Goal: Task Accomplishment & Management: Complete application form

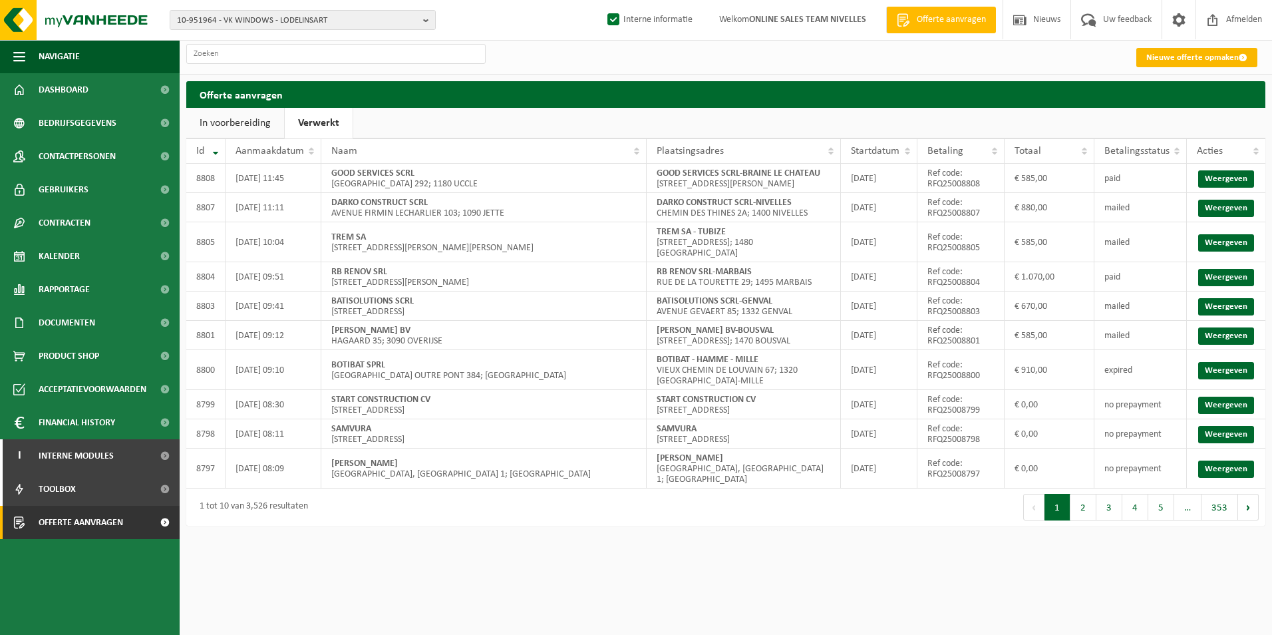
click at [1164, 53] on link "Nieuwe offerte opmaken" at bounding box center [1197, 57] width 121 height 19
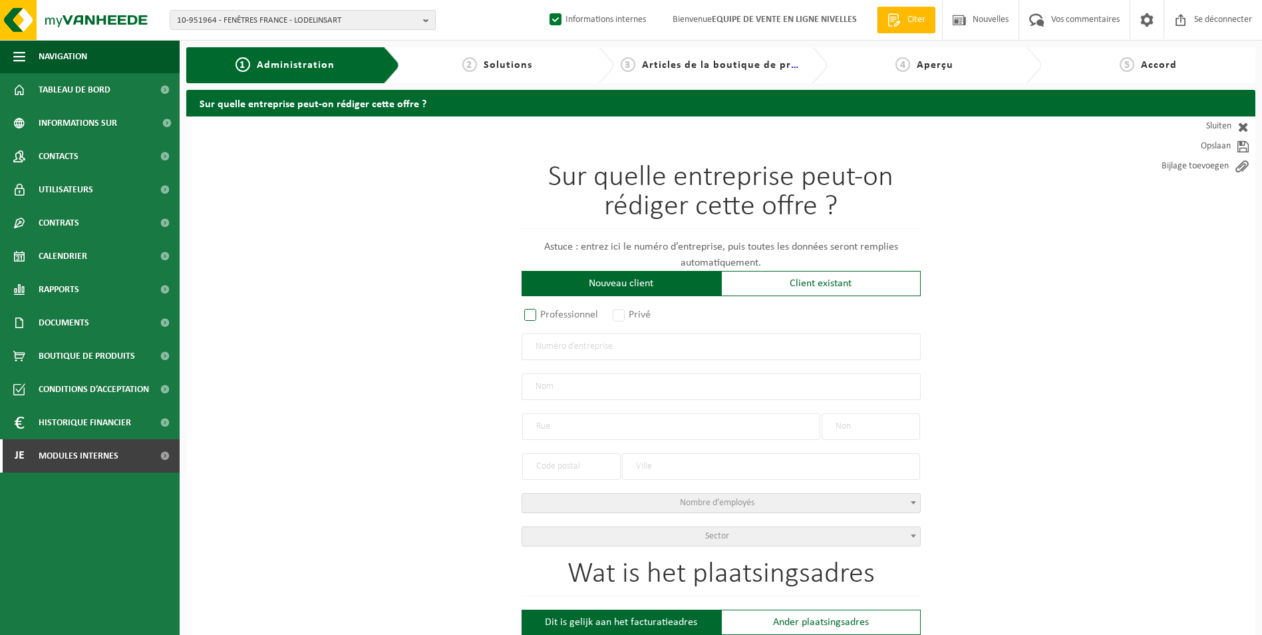
click at [527, 312] on label "Professionnel" at bounding box center [562, 314] width 81 height 19
click at [544, 312] on input "Professionnel" at bounding box center [548, 315] width 9 height 9
radio input "true"
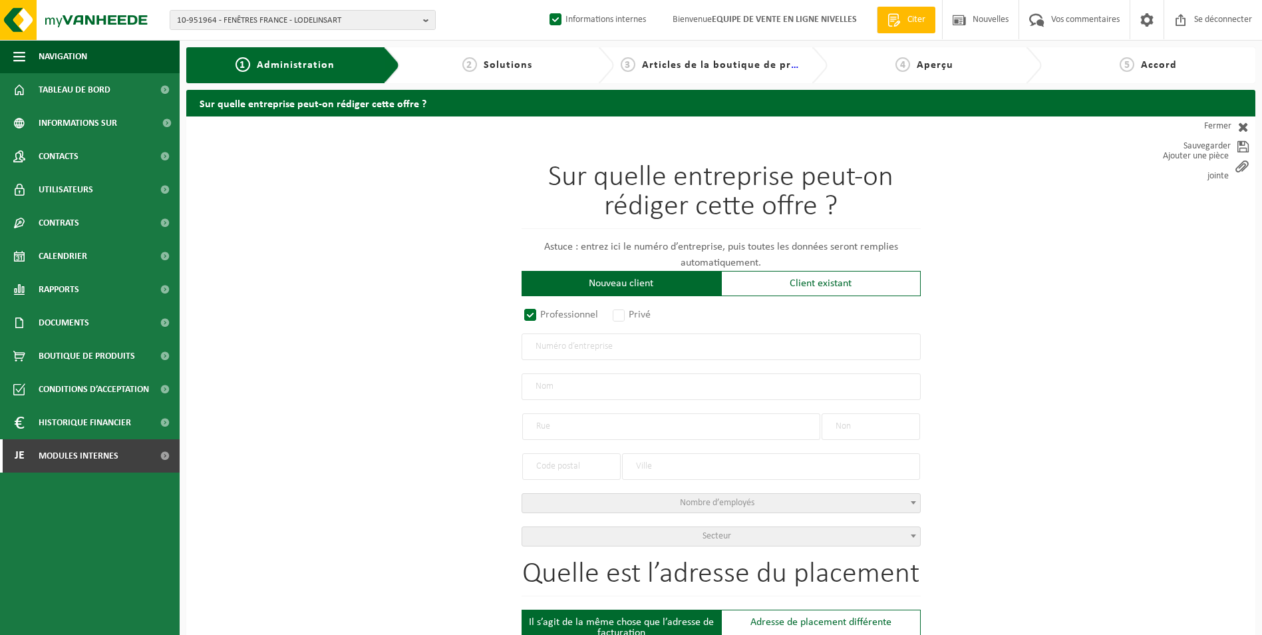
click at [565, 346] on input "text" at bounding box center [721, 346] width 399 height 27
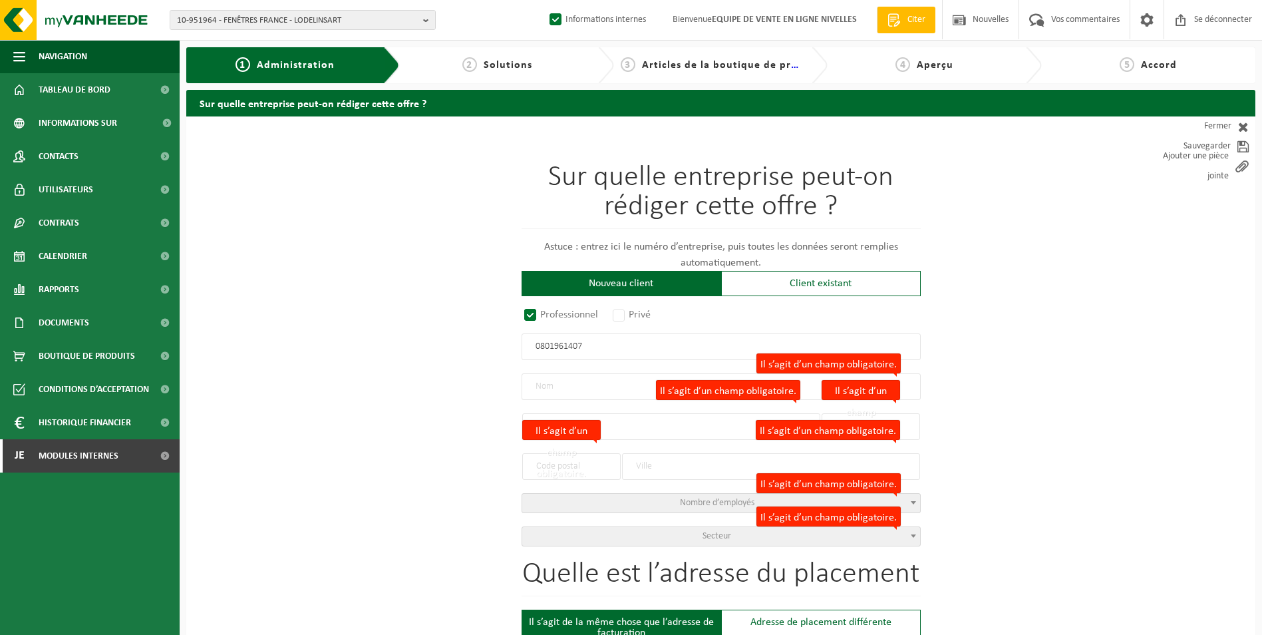
click at [535, 348] on input "0801961407" at bounding box center [721, 346] width 399 height 27
click at [538, 348] on input "00801961407" at bounding box center [721, 346] width 399 height 27
type input "0801961407"
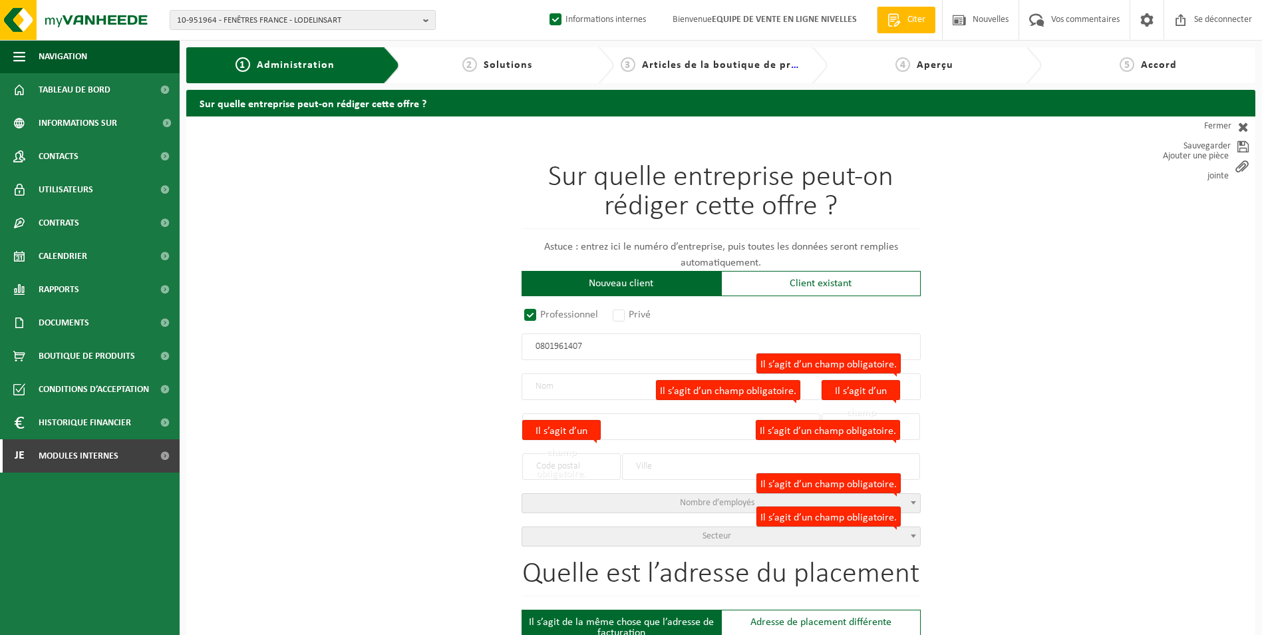
click at [532, 347] on input "0801961407" at bounding box center [721, 346] width 399 height 27
drag, startPoint x: 590, startPoint y: 347, endPoint x: 421, endPoint y: 349, distance: 168.4
type input "0801407961"
radio input "true"
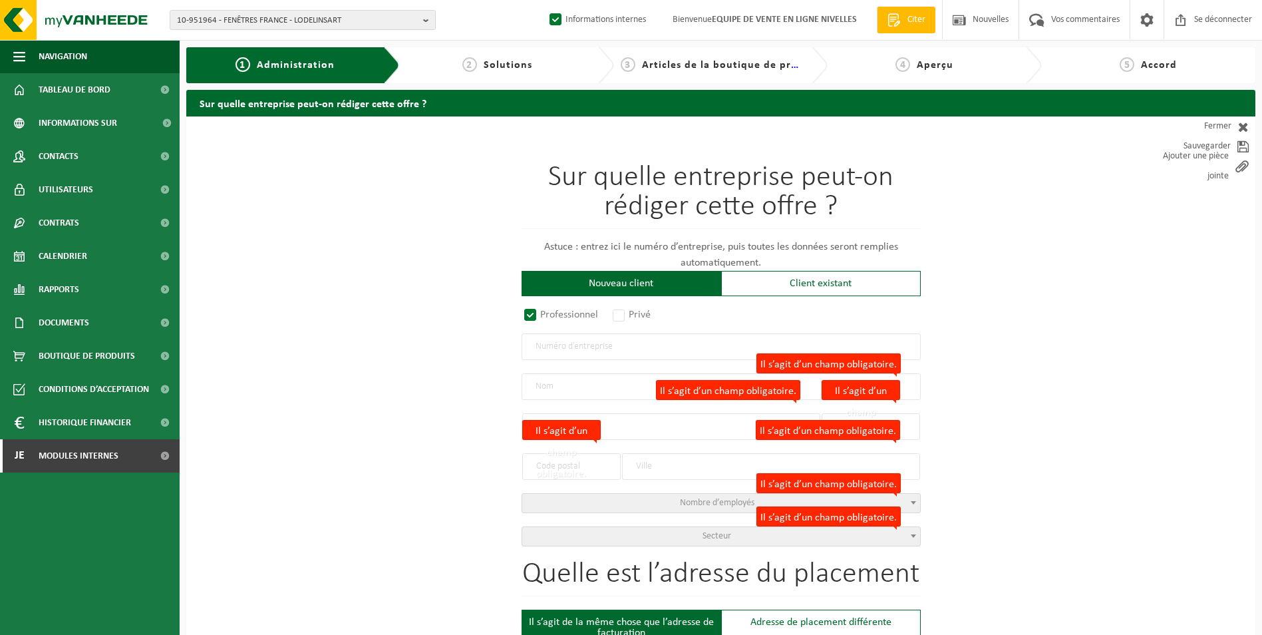
radio input "false"
select select
type input "TUINWERKEN OLIESLAEGER BV"
type input "SCHRANSDREEF"
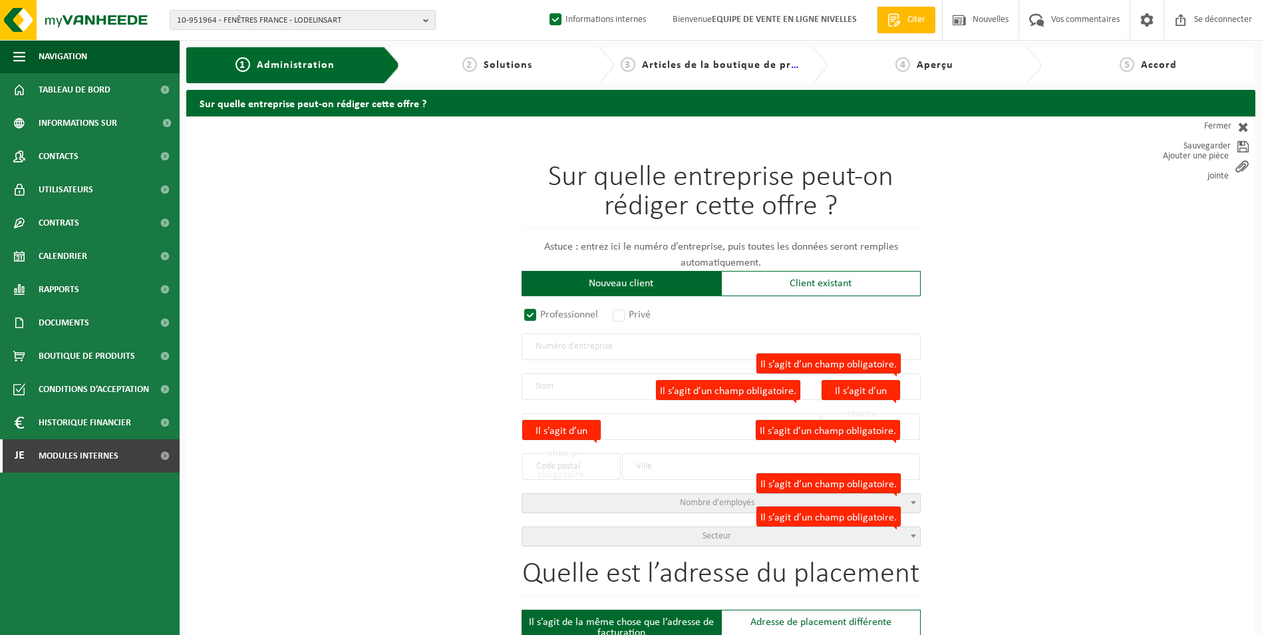
type input "87"
type input "3090"
type input "OVERIJSE"
type input "2345411597"
radio input "true"
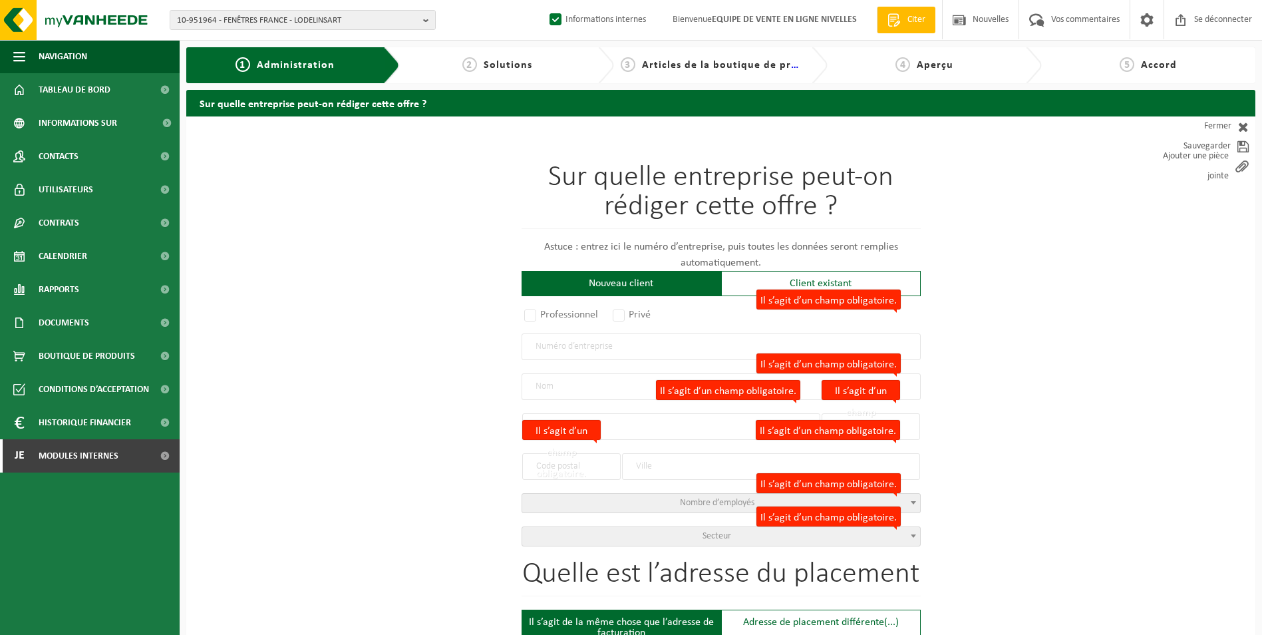
select select "145920"
type input "0801.407.961"
type input "OLIESLAEGER TUINWERKEN BV"
type input "EDGARD SOHIESTRAAT"
type input "13"
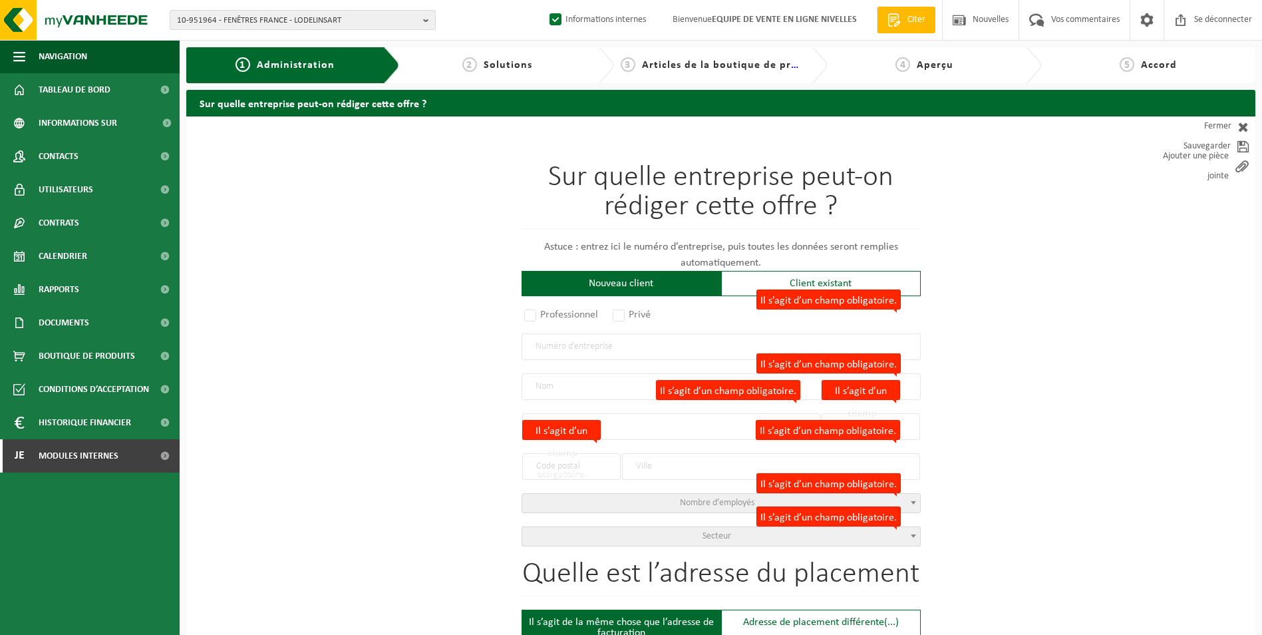
type input "1560"
type input "HOEILAART"
select select "11"
type input "OLIESLAEGER TUINWERKEN BV"
type input "EDGARD SOHIESTRAAT"
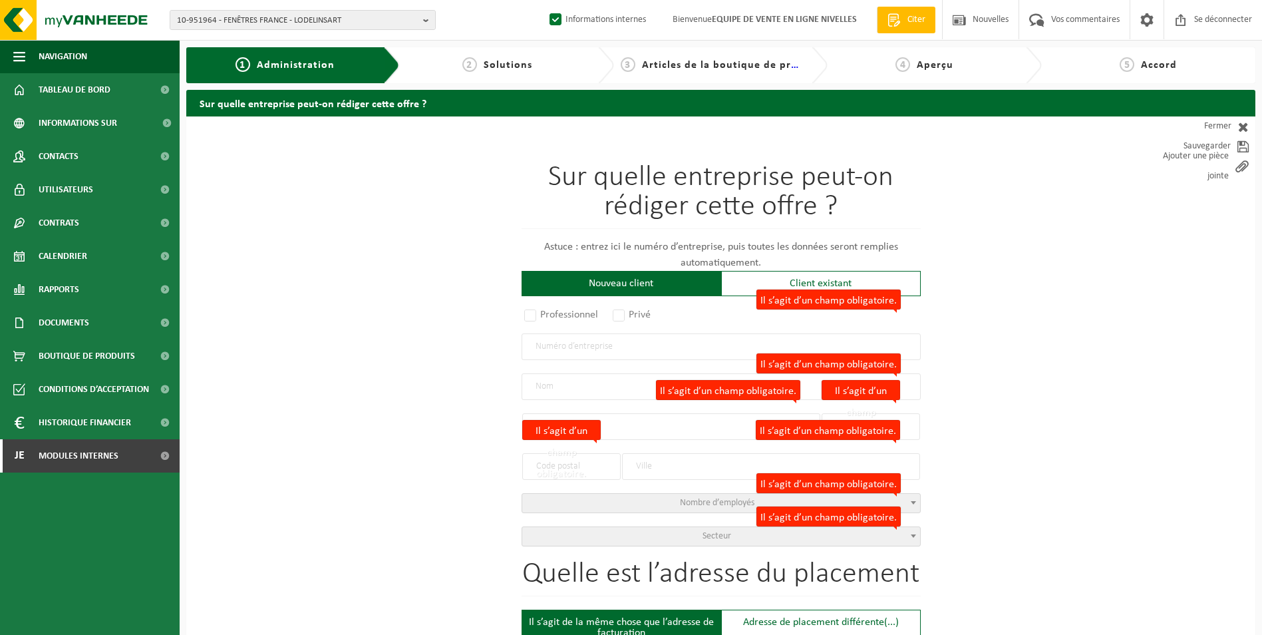
type input "13"
type input "1560"
type input "HOEILAART"
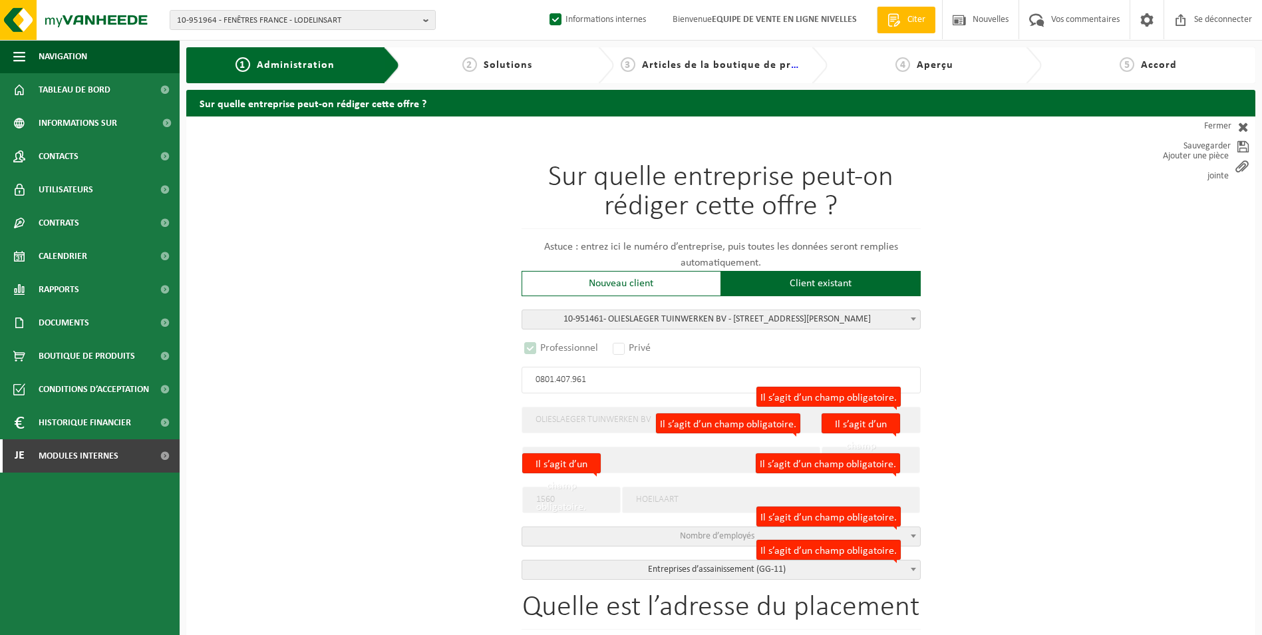
select select "D"
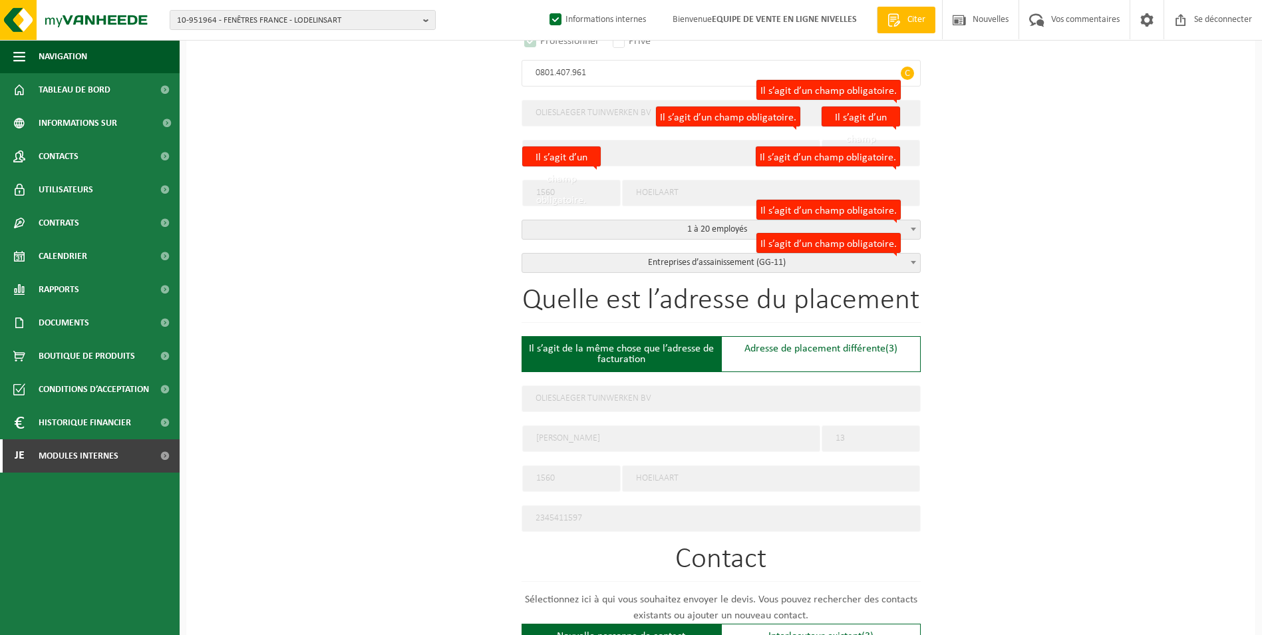
scroll to position [333, 0]
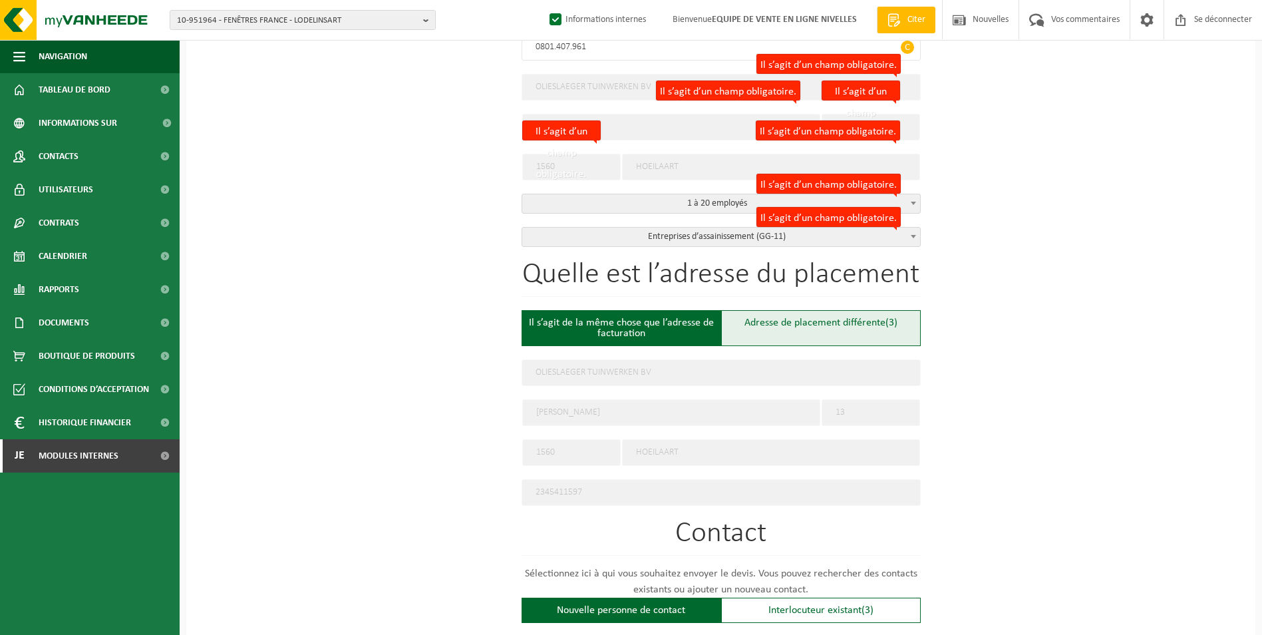
click at [795, 330] on div "Adresse de placement différente (3)" at bounding box center [821, 328] width 200 height 36
type input "Werf -"
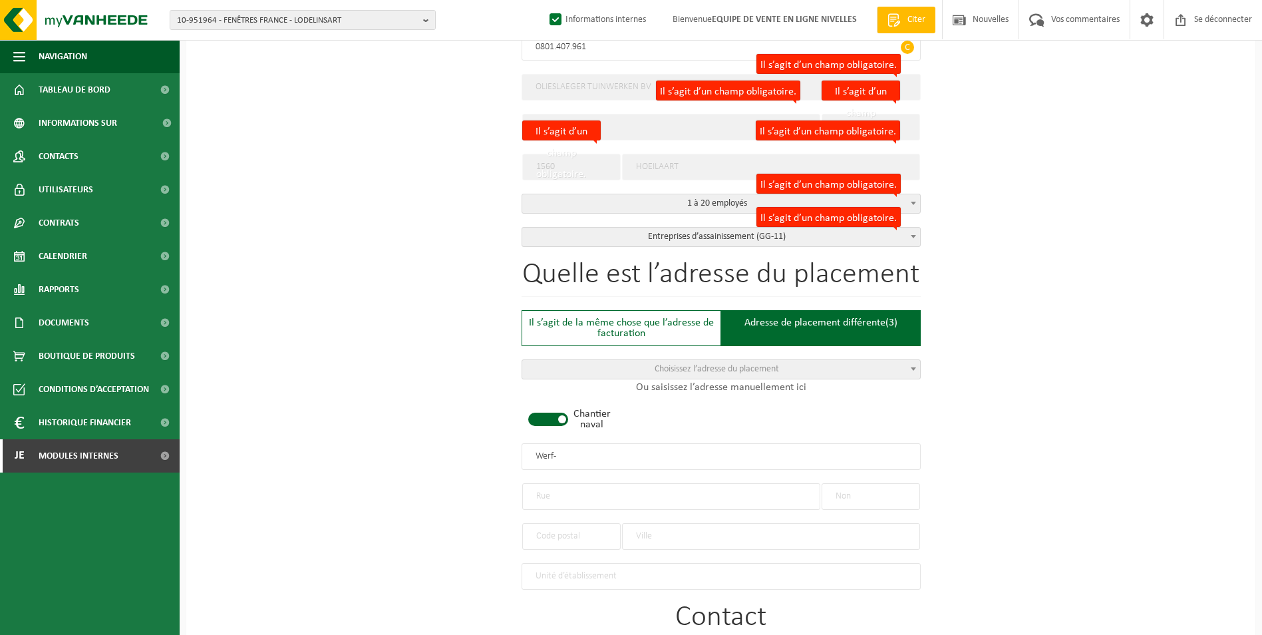
click at [557, 418] on span at bounding box center [548, 419] width 40 height 13
click at [570, 494] on input "text" at bounding box center [671, 496] width 298 height 27
type input "WAVERSTENWEG"
click at [876, 499] on input "text" at bounding box center [871, 496] width 98 height 27
type input "144"
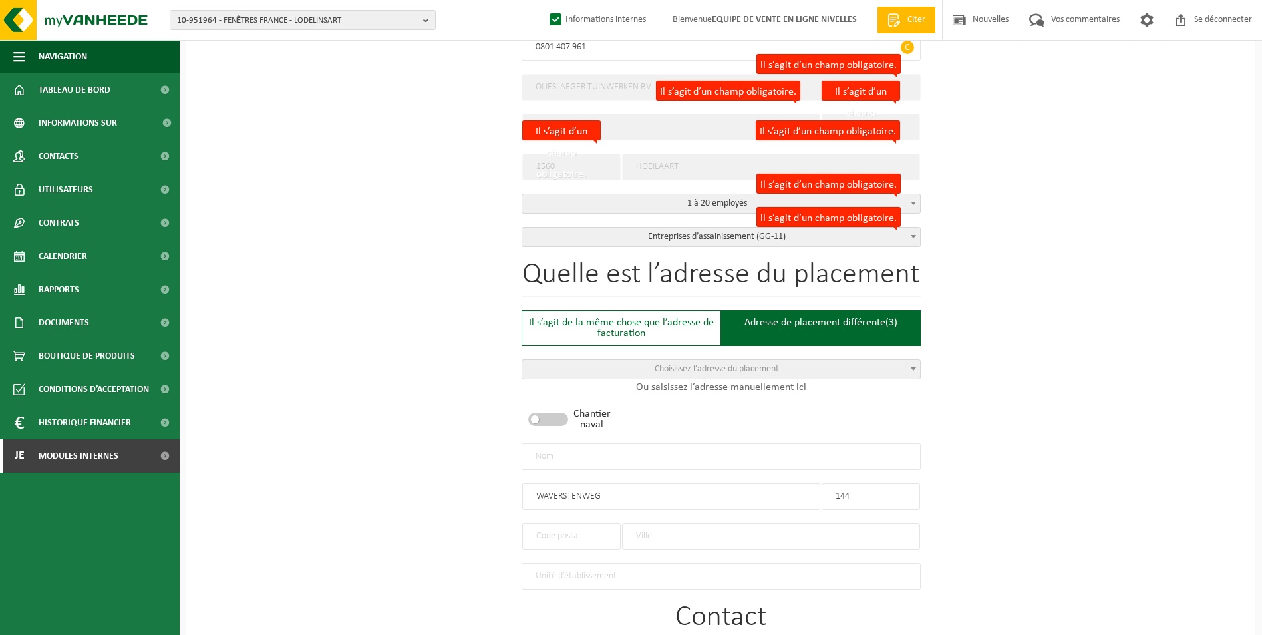
click at [676, 534] on input "text" at bounding box center [771, 536] width 298 height 27
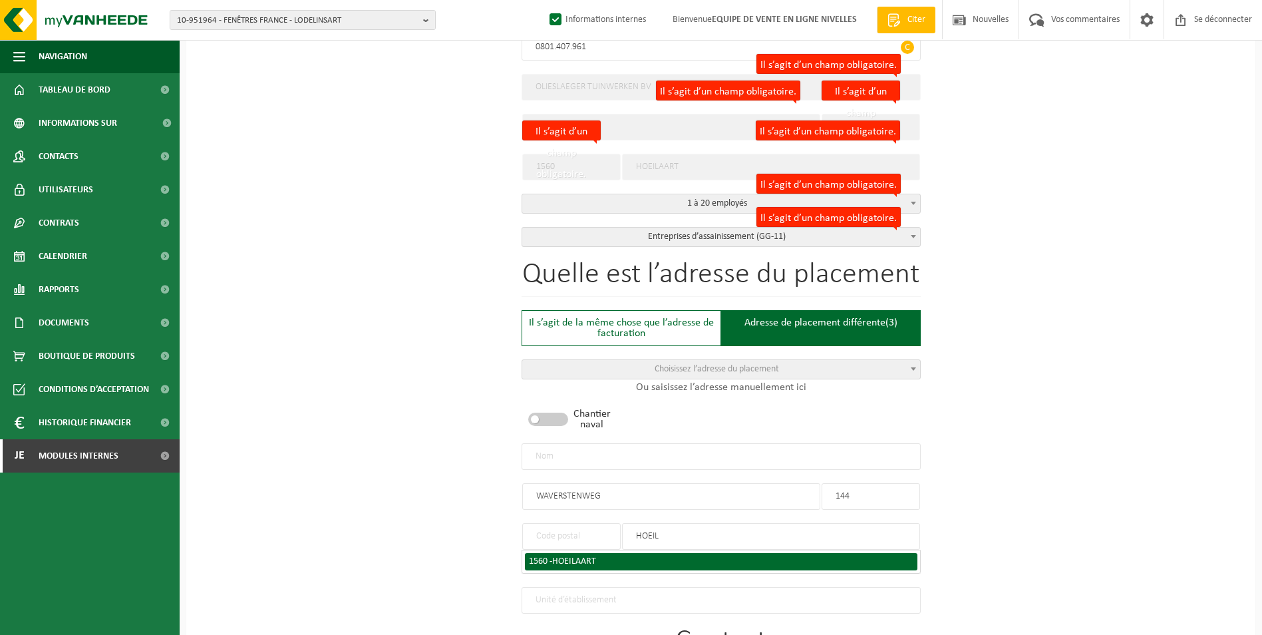
type input "HOEIL"
click at [648, 558] on div "1560 - HOEILAART" at bounding box center [721, 561] width 385 height 9
type input "1560"
type input "HOEILAART"
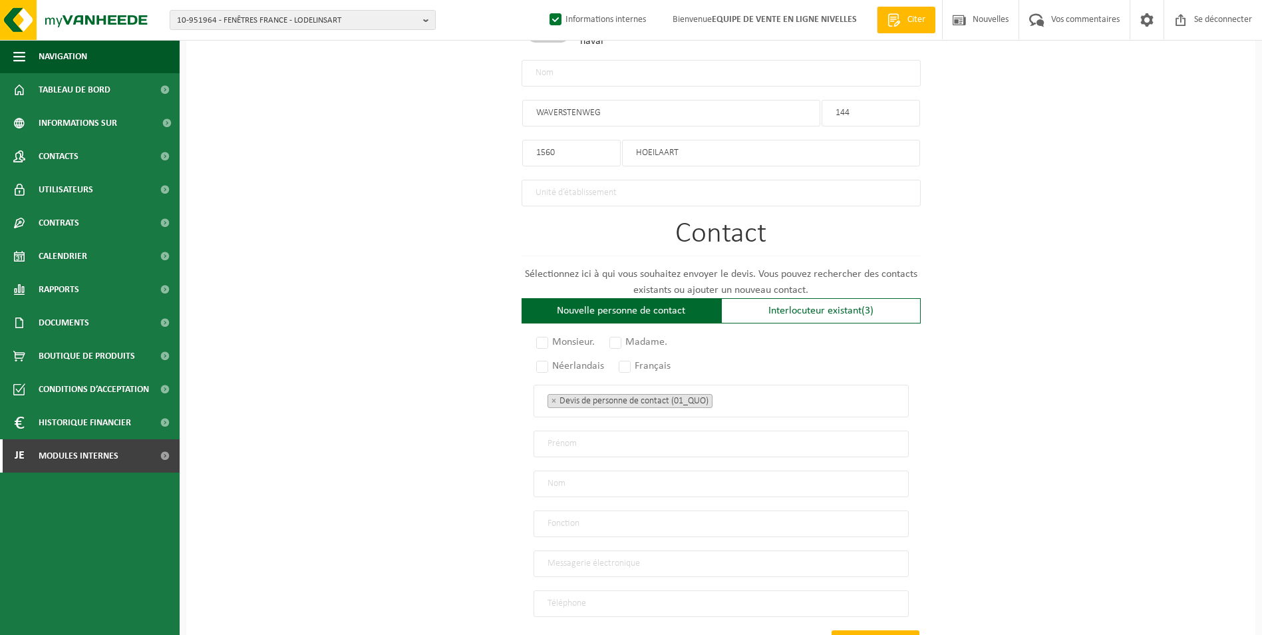
scroll to position [799, 0]
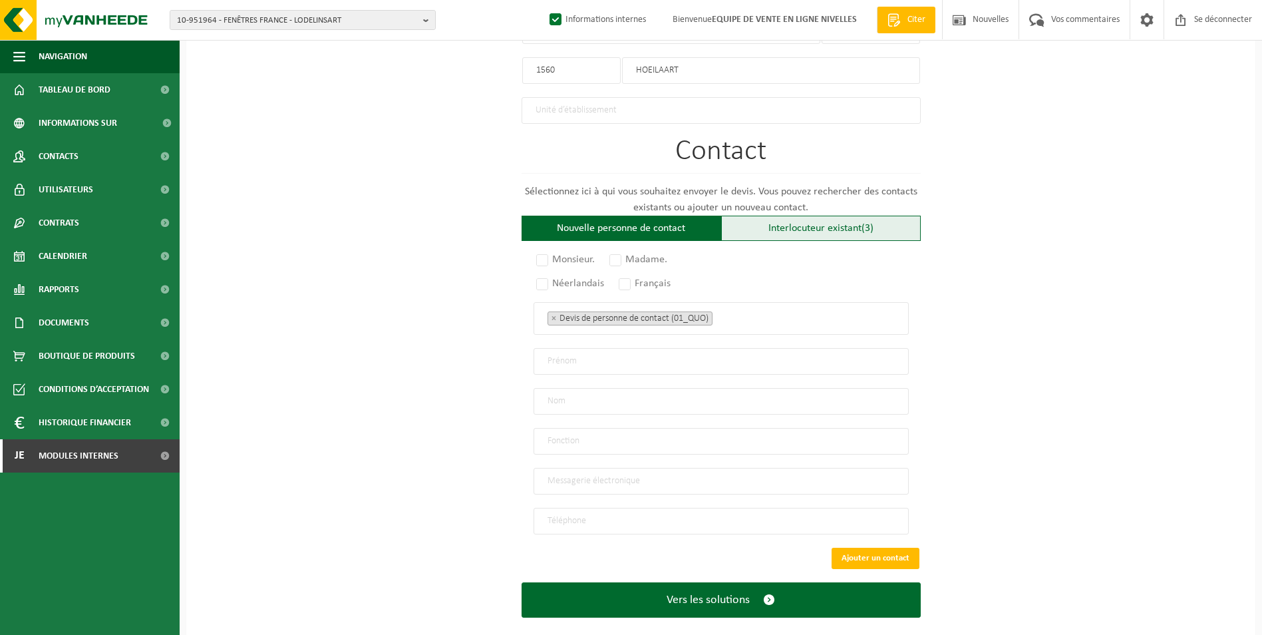
click at [781, 223] on font "Interlocuteur existant" at bounding box center [815, 228] width 93 height 11
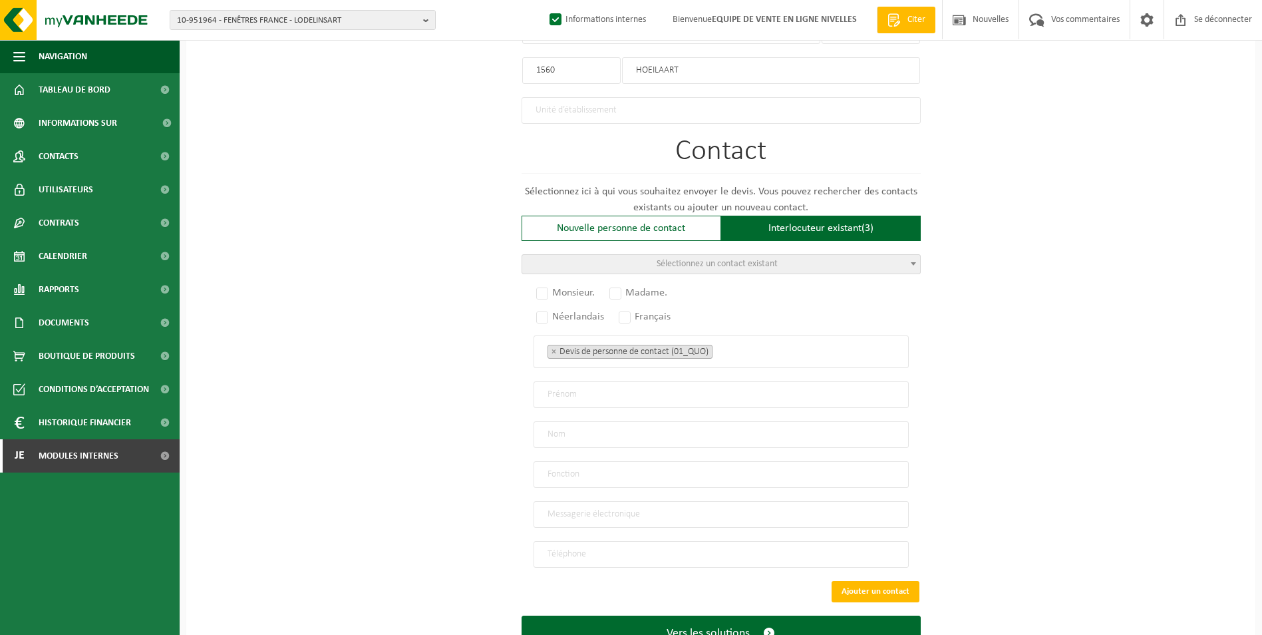
click at [725, 259] on span "Sélectionnez un contact existant" at bounding box center [717, 264] width 121 height 10
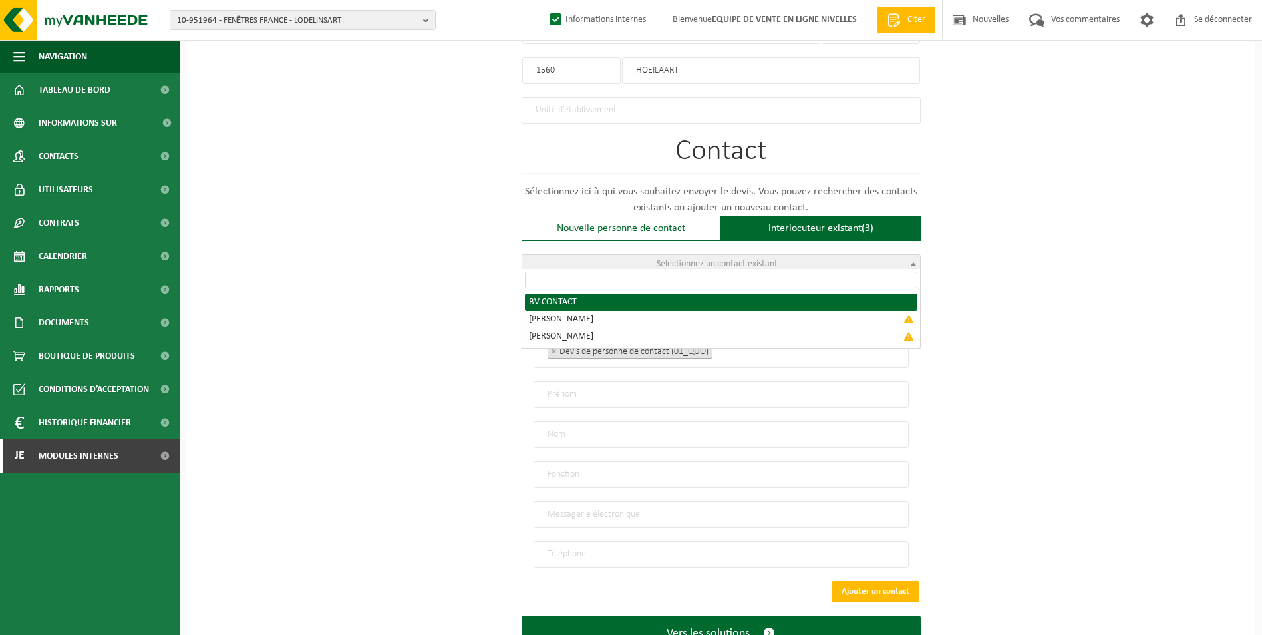
radio input "true"
select select "{"code":"10-951462","firstname":"CONTACT","surname":"BV","gender":"Unknown","po…"
type input "CONTACT"
type input "BV"
type input "thomas.olieslaeger@gmail.com"
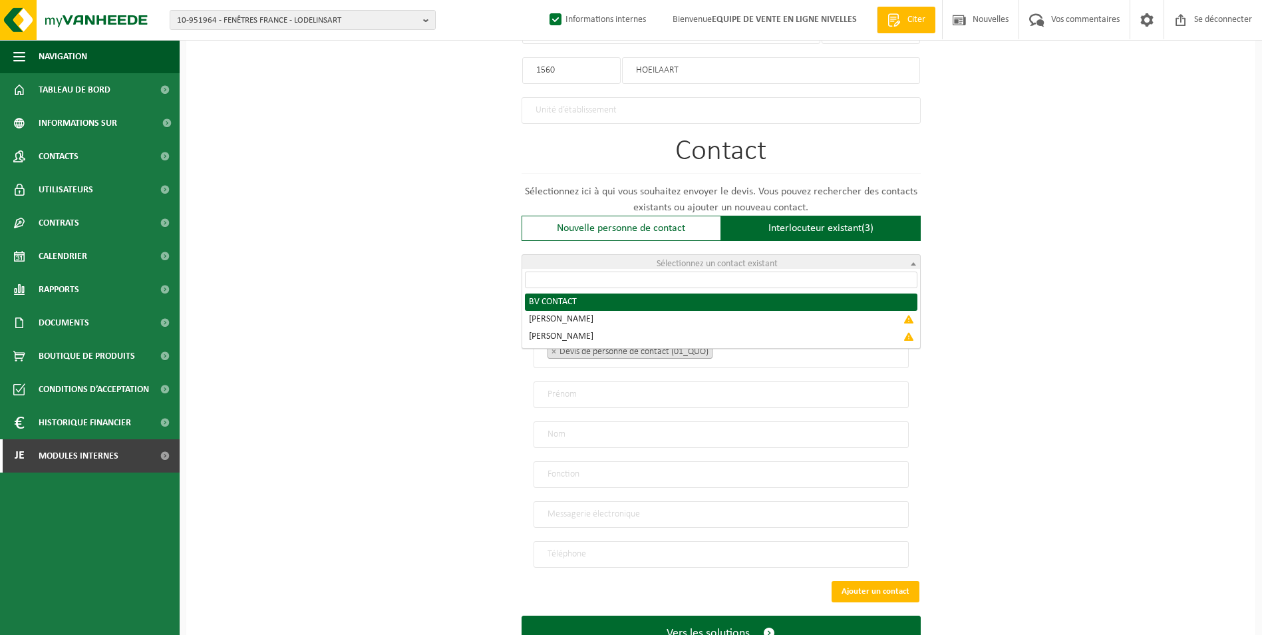
type input "0479729185"
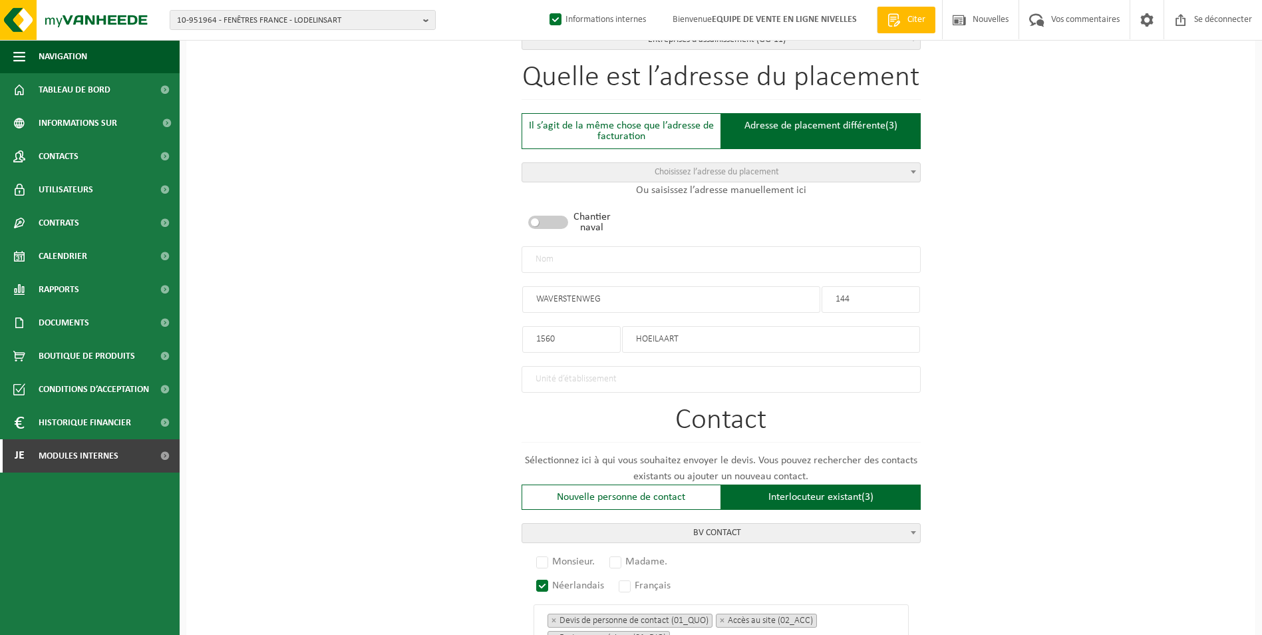
scroll to position [529, 0]
click at [546, 555] on label "Monsieur." at bounding box center [566, 562] width 65 height 19
radio input "true"
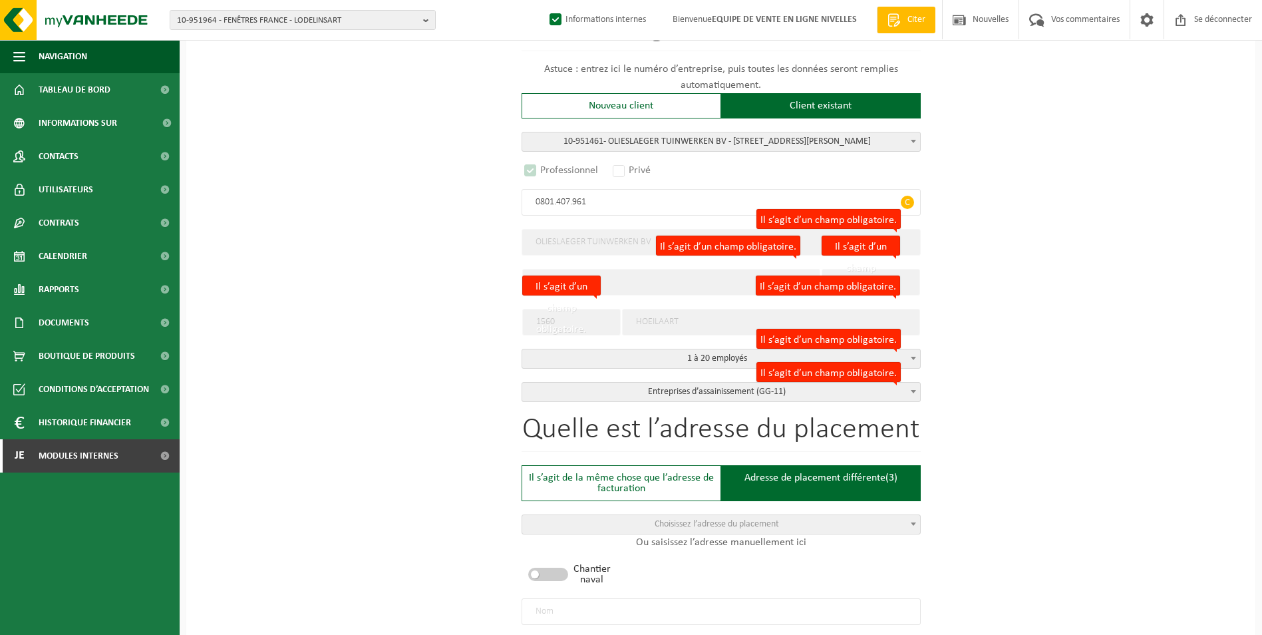
scroll to position [263, 0]
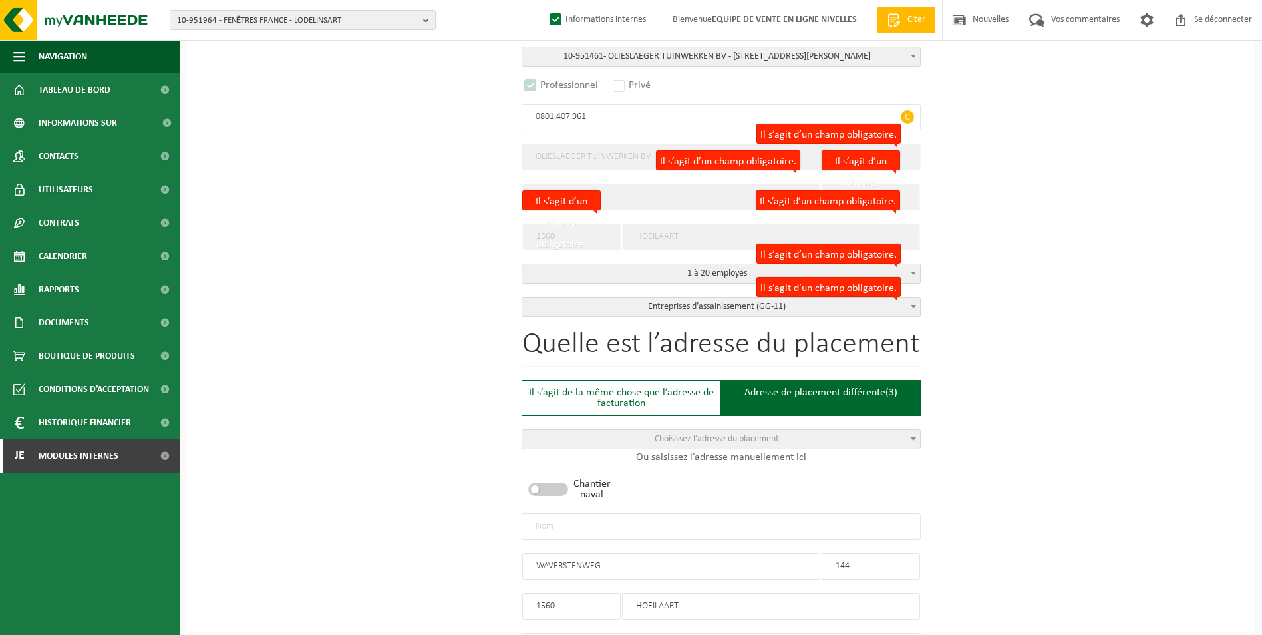
click at [580, 534] on input "text" at bounding box center [721, 526] width 399 height 27
type input "o"
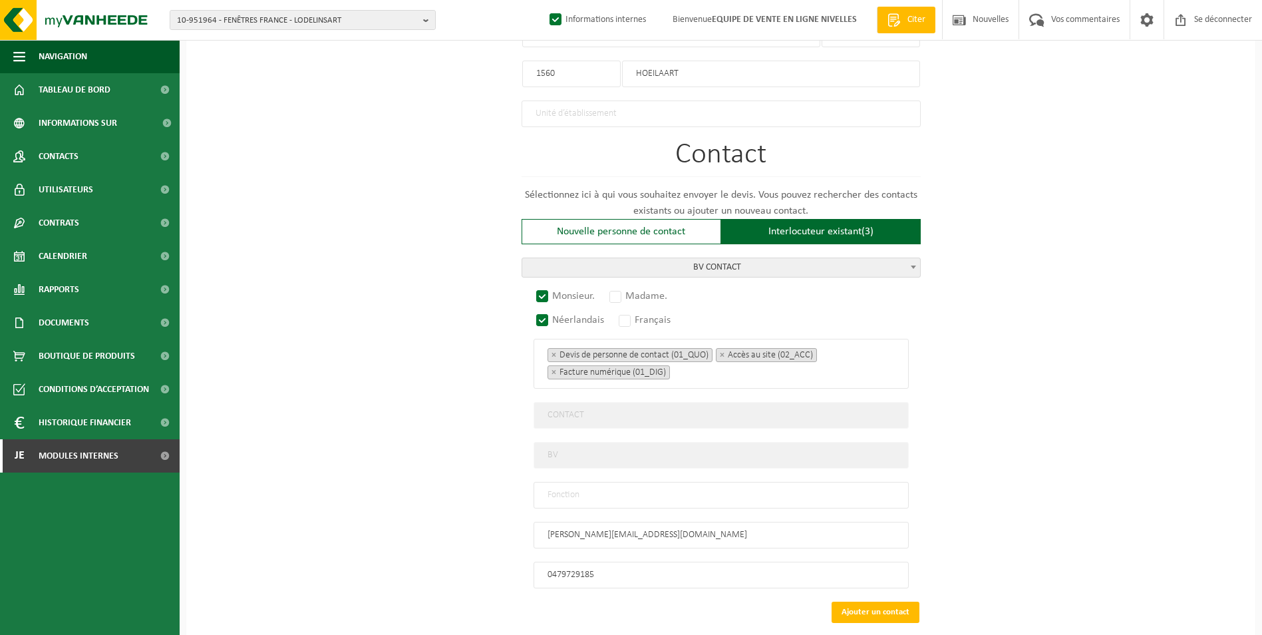
scroll to position [862, 0]
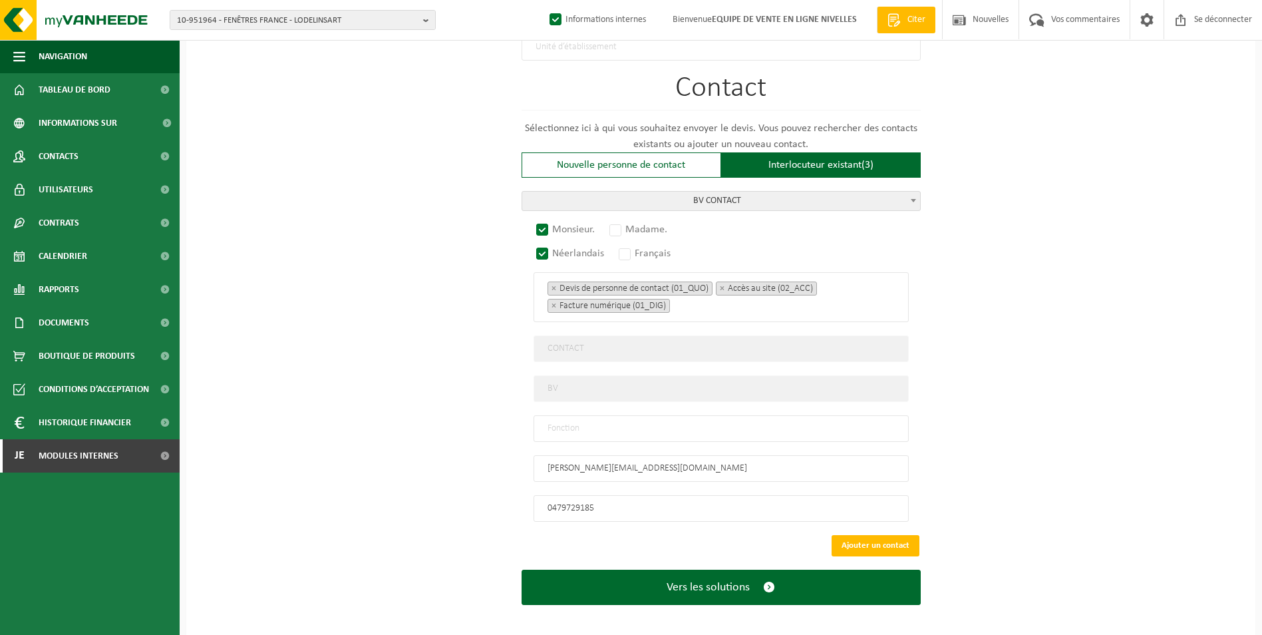
type input "OLIESLAEGER TUINWERKEN BV-HOEILAART"
click at [569, 417] on input "text" at bounding box center [721, 428] width 375 height 27
type input "CONTACT"
click at [886, 539] on button "Ajouter un contact" at bounding box center [876, 545] width 88 height 21
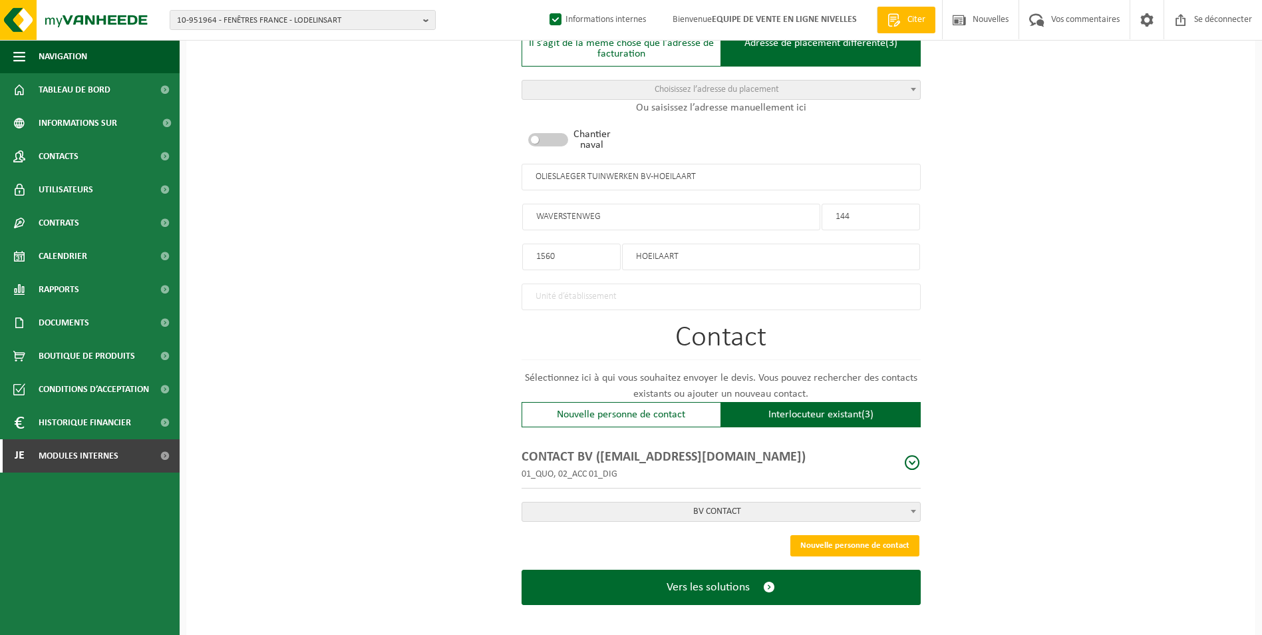
scroll to position [616, 0]
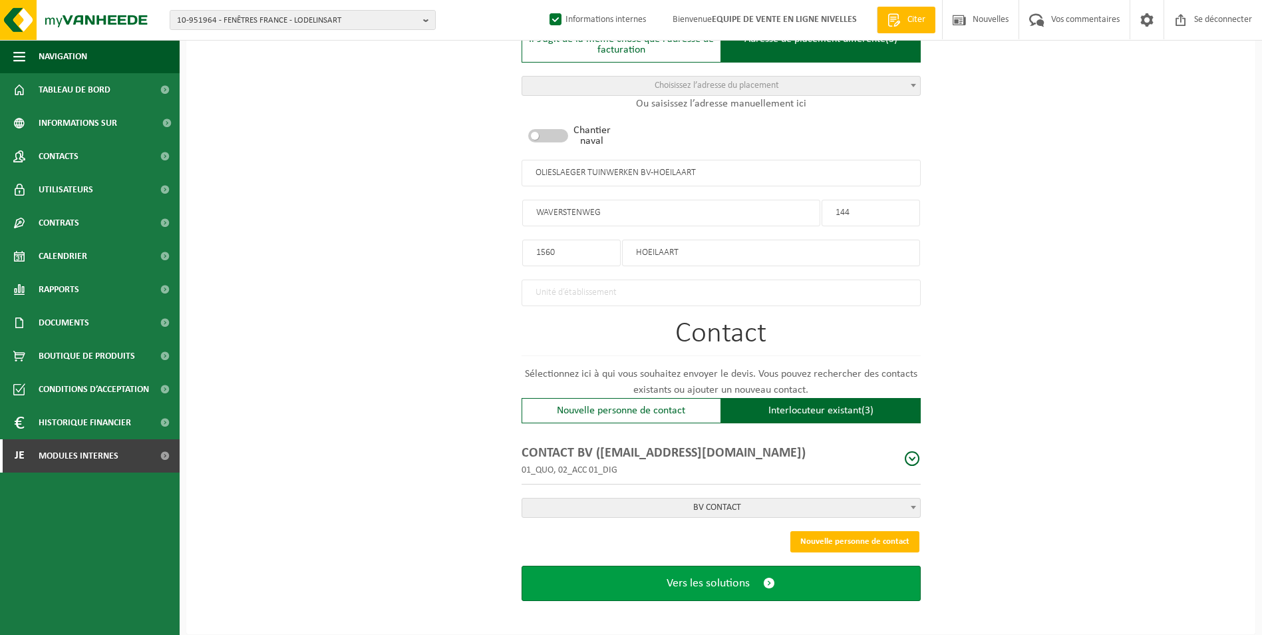
click at [719, 584] on button "Vers les solutions" at bounding box center [721, 583] width 399 height 35
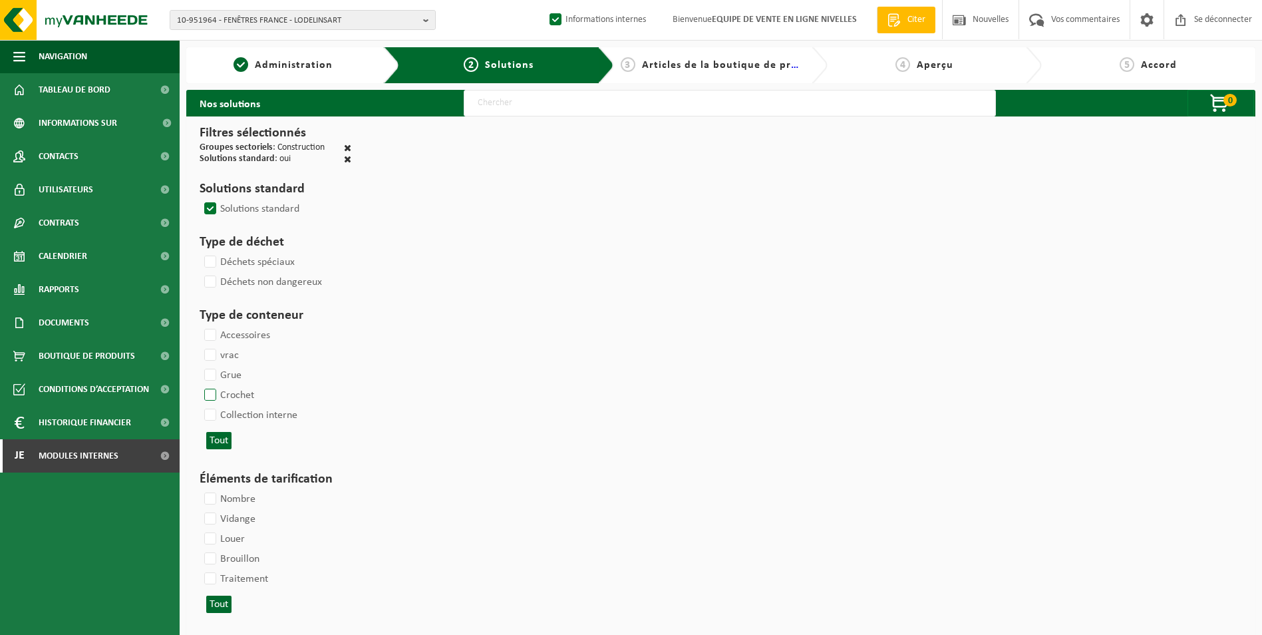
click at [211, 394] on label "Crochet" at bounding box center [228, 395] width 53 height 20
click at [200, 385] on input "Crochet" at bounding box center [199, 385] width 1 height 1
checkbox input "true"
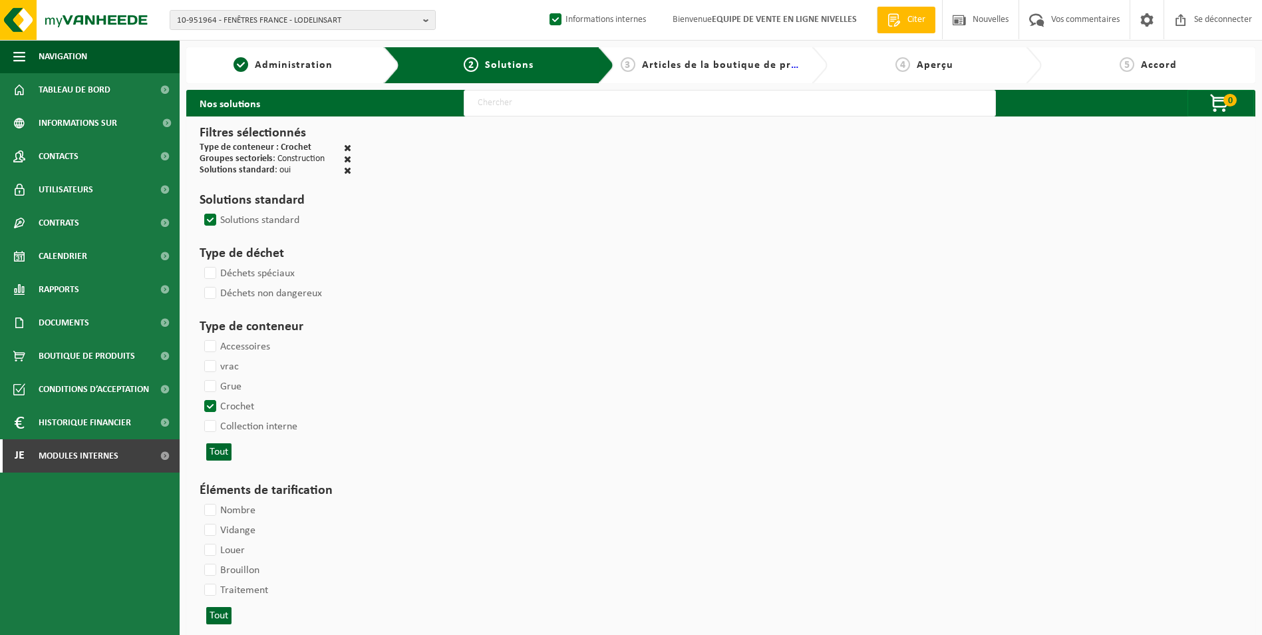
select select
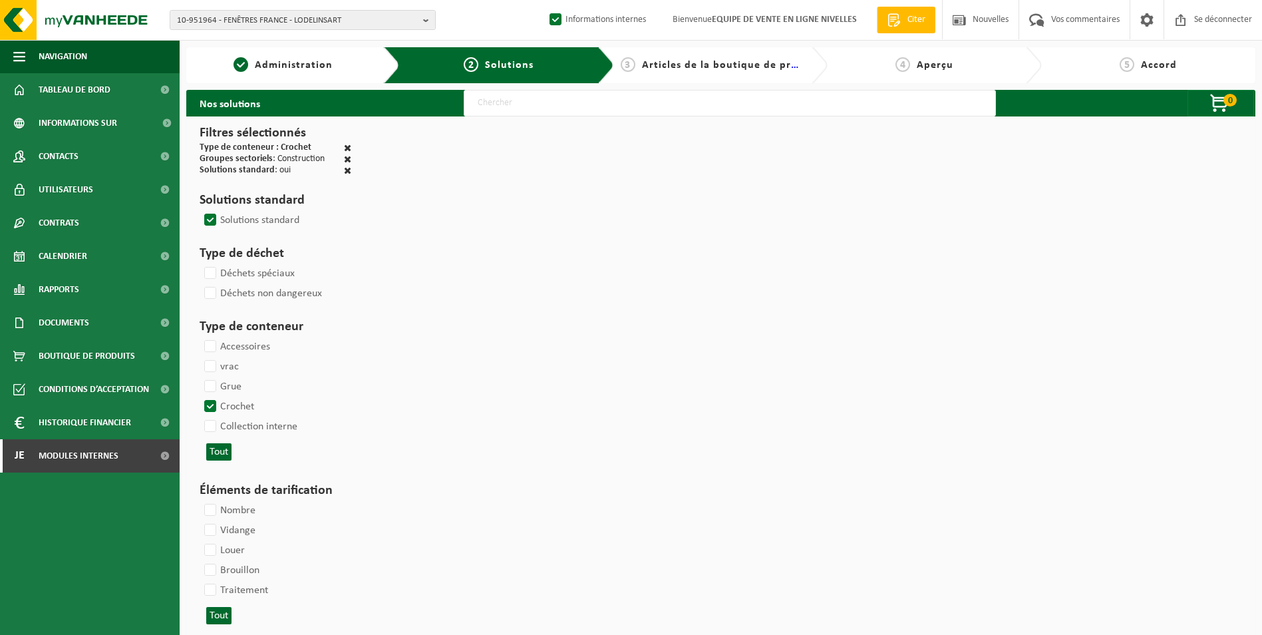
select select
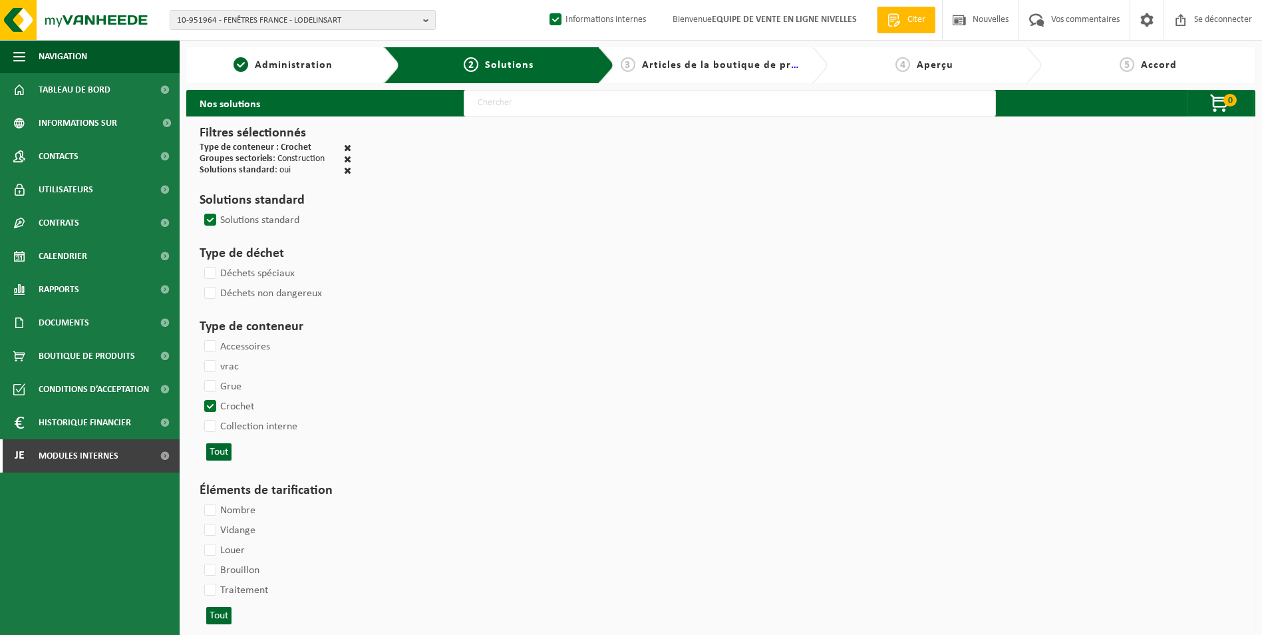
select select
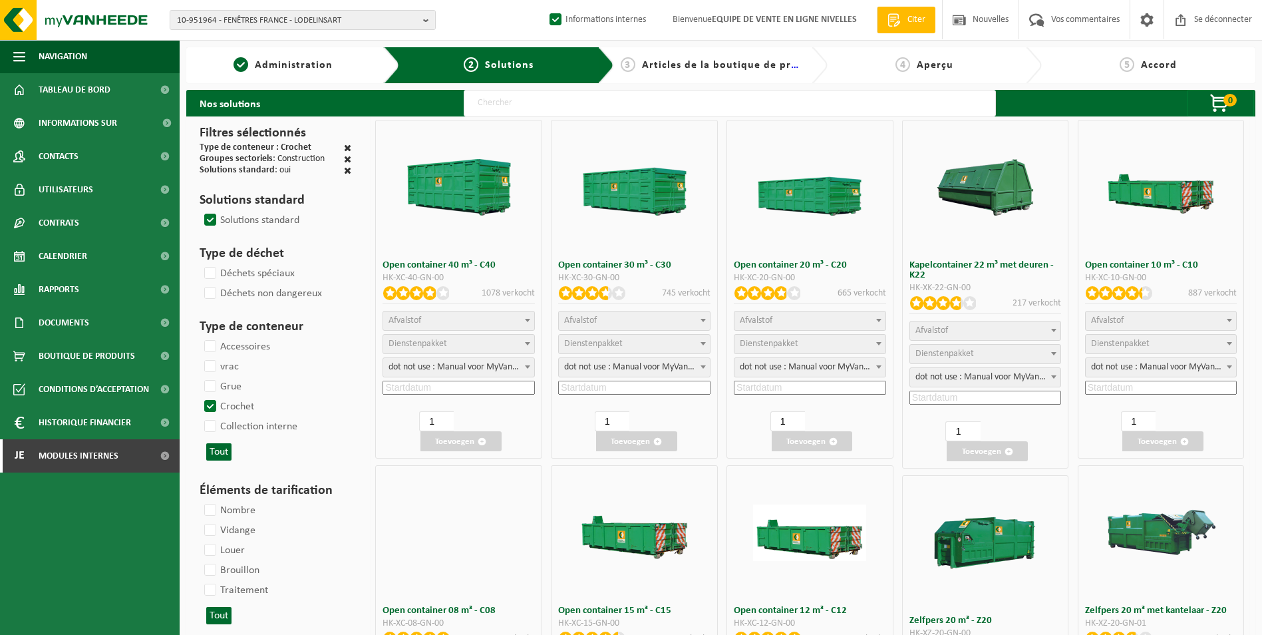
select select
select select "25"
select select "197"
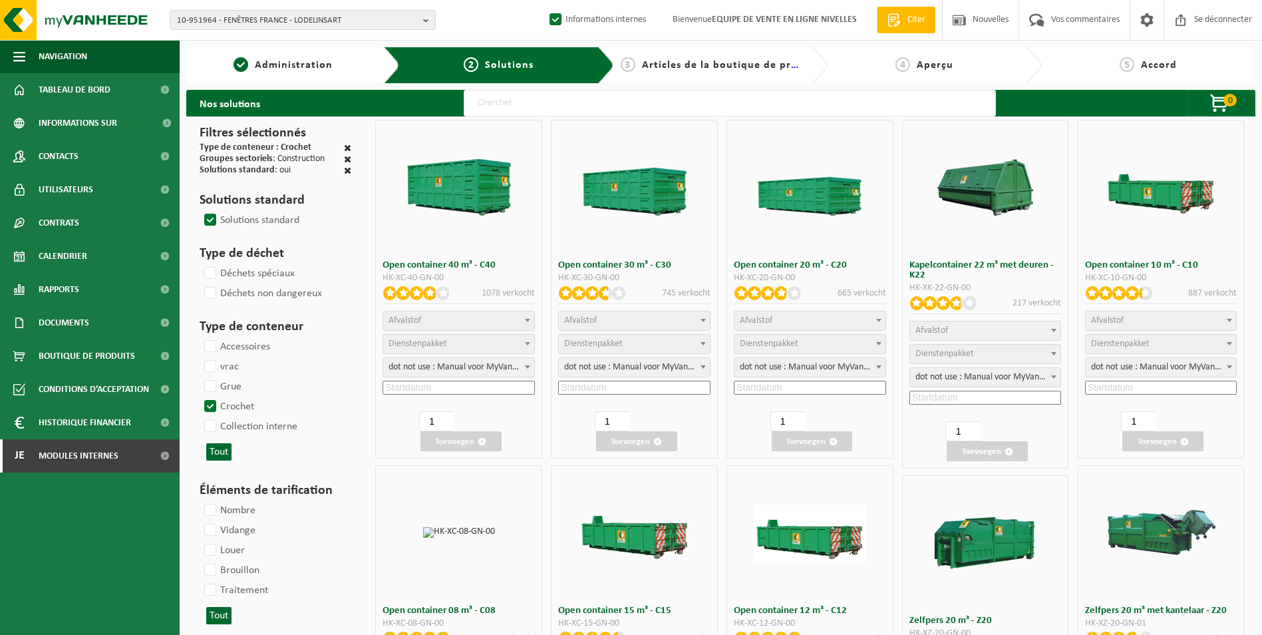
select select "25"
select select "8"
select select "25"
select select "7"
select select "25"
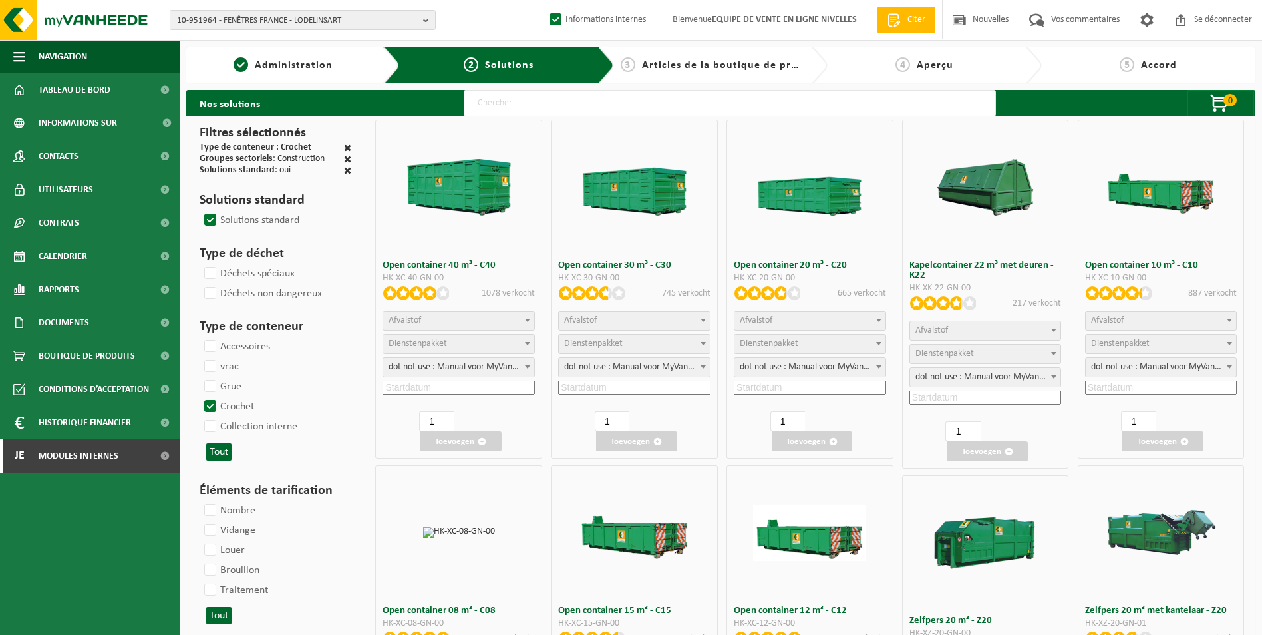
select select "7"
select select "25"
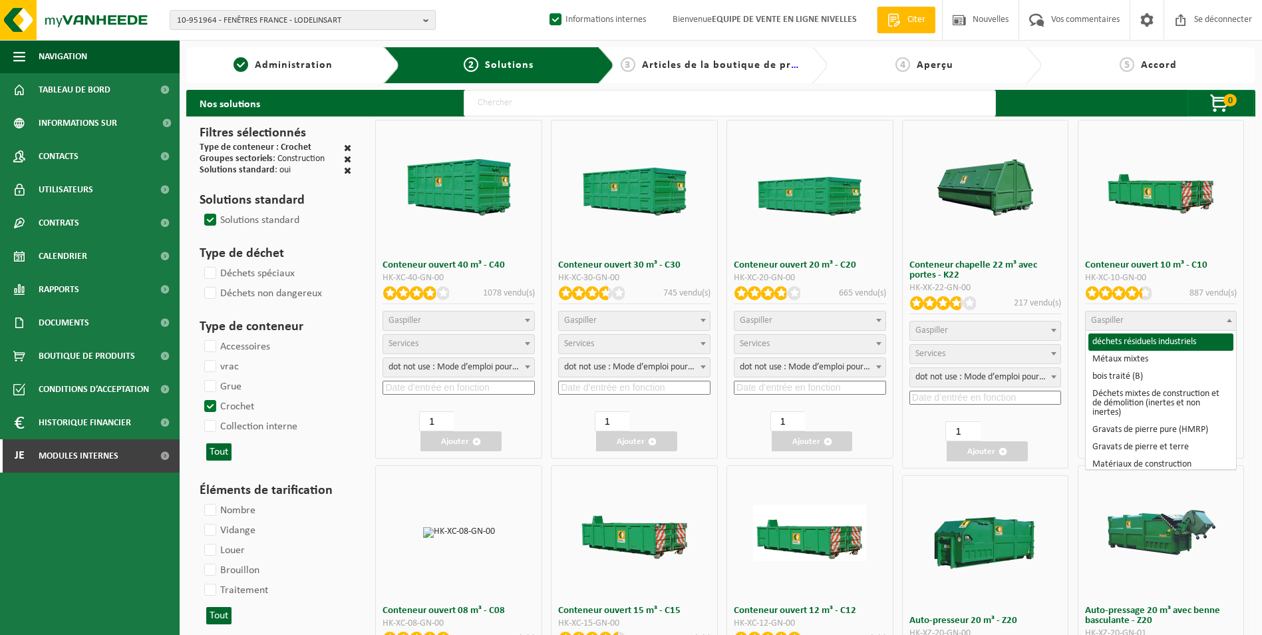
click at [1183, 318] on span "Gaspiller" at bounding box center [1161, 320] width 151 height 19
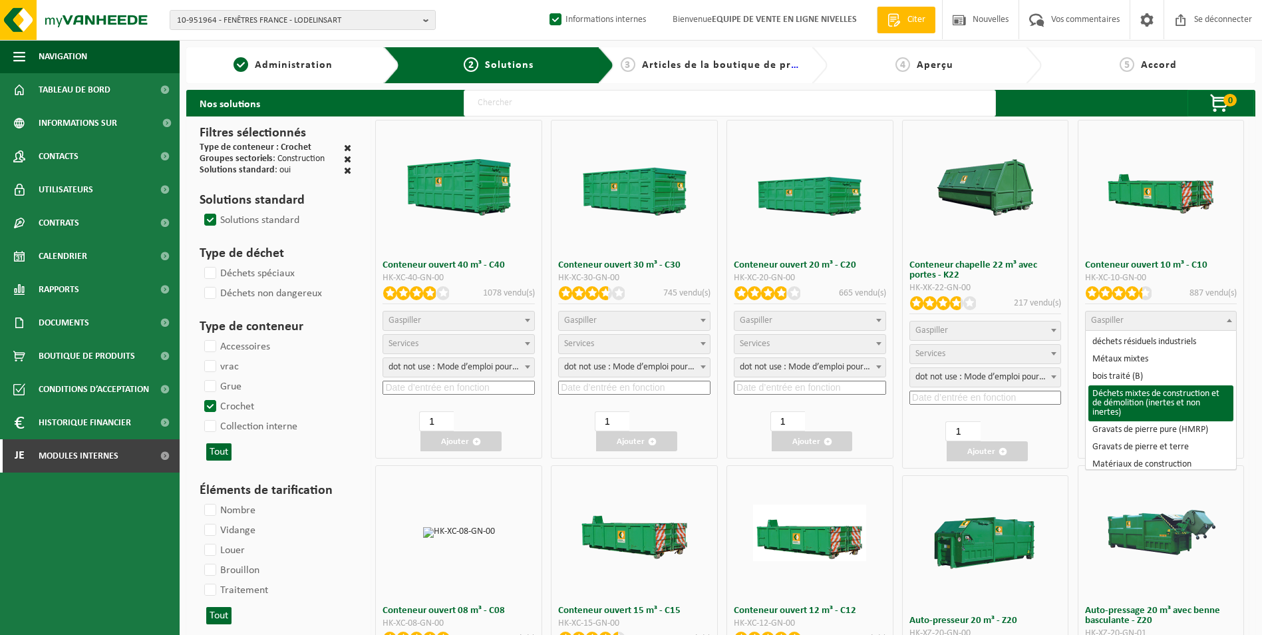
select select "31"
select select
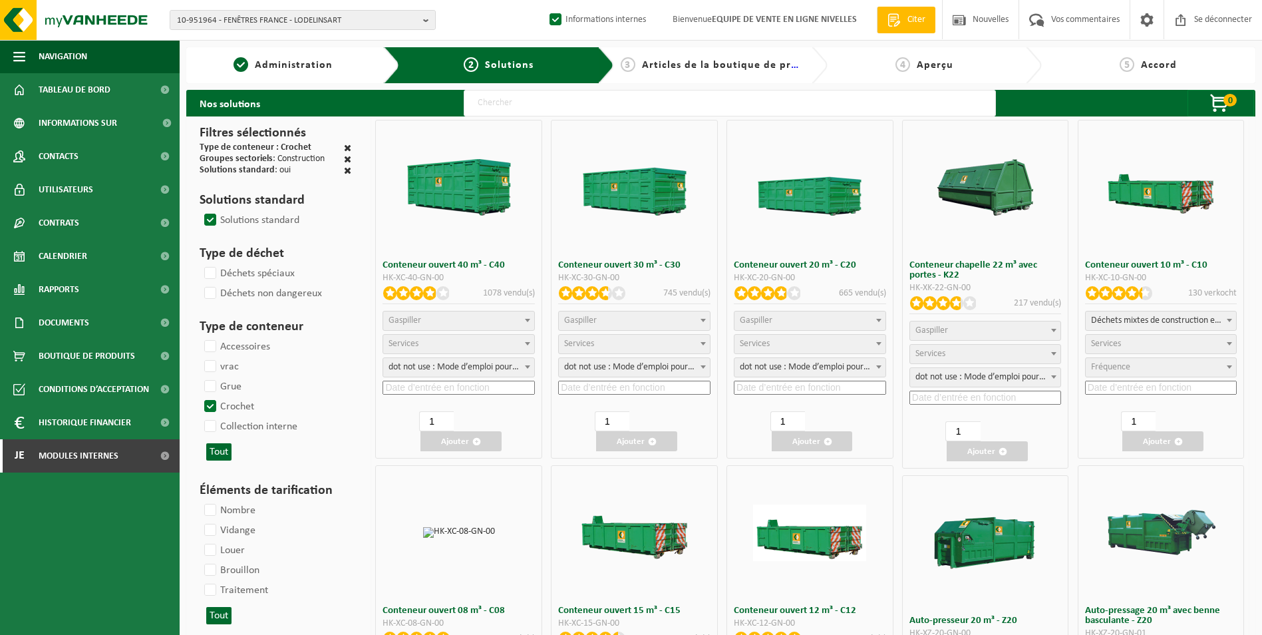
select select
click at [1144, 346] on span "Services" at bounding box center [1161, 344] width 151 height 19
select select "197"
select select "25"
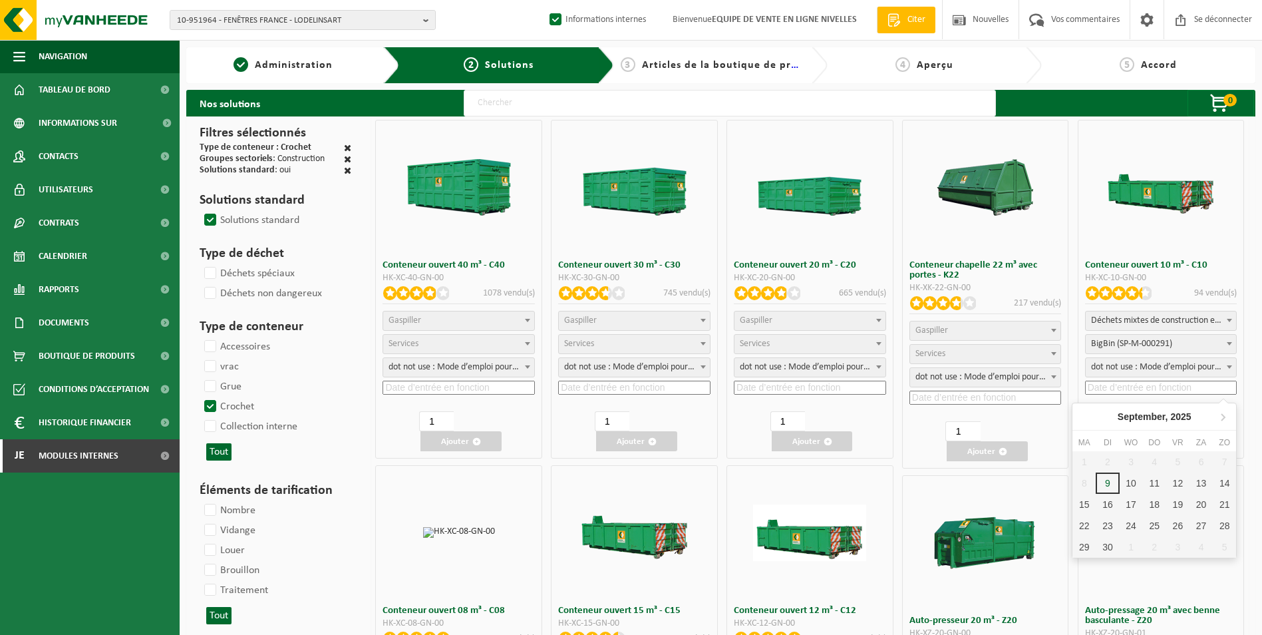
click at [1122, 386] on input at bounding box center [1161, 388] width 152 height 14
click at [1136, 484] on div "10" at bounding box center [1143, 482] width 28 height 21
type input "2025-09-10"
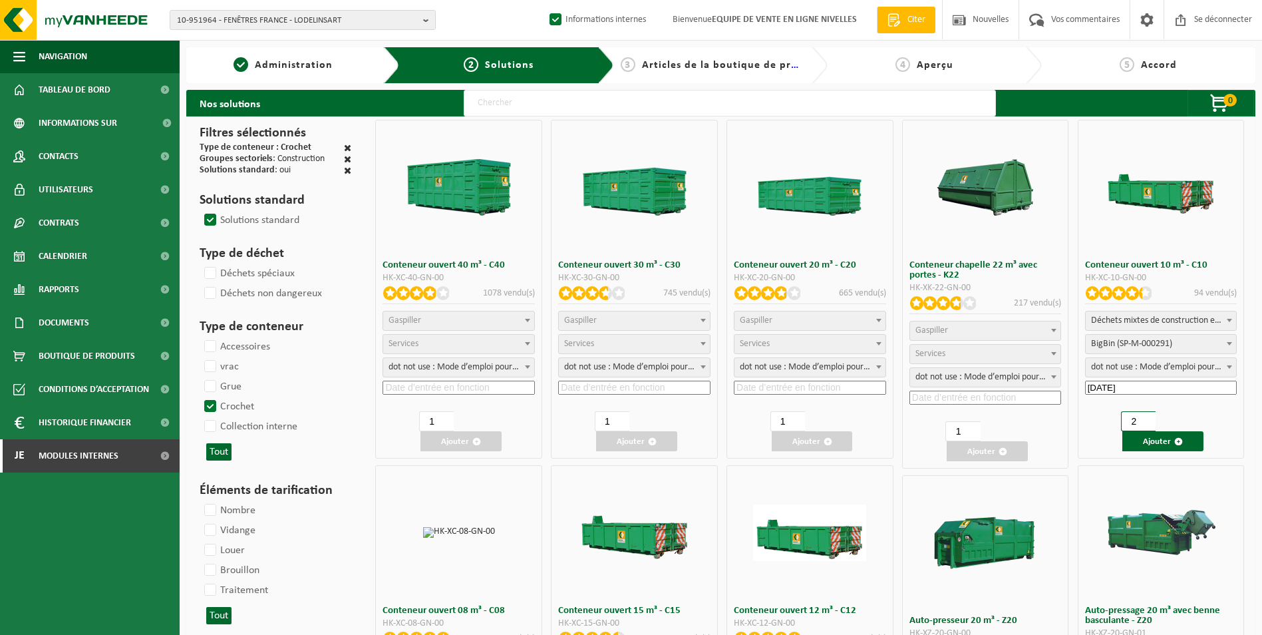
click at [1147, 417] on input "2" at bounding box center [1138, 421] width 35 height 20
click at [1147, 417] on input "3" at bounding box center [1138, 421] width 35 height 20
type input "4"
click at [1147, 417] on input "4" at bounding box center [1138, 421] width 35 height 20
click at [1171, 443] on font "Ajouter" at bounding box center [1157, 441] width 28 height 9
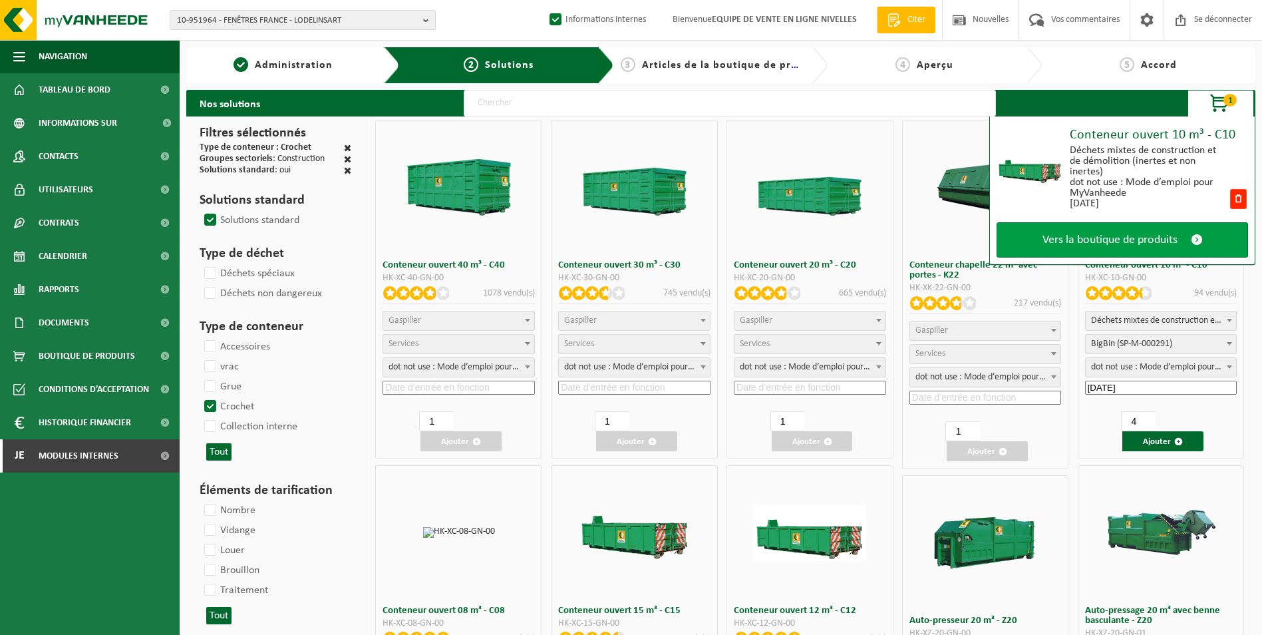
click at [1125, 240] on span "Vers la boutique de produits" at bounding box center [1110, 240] width 135 height 14
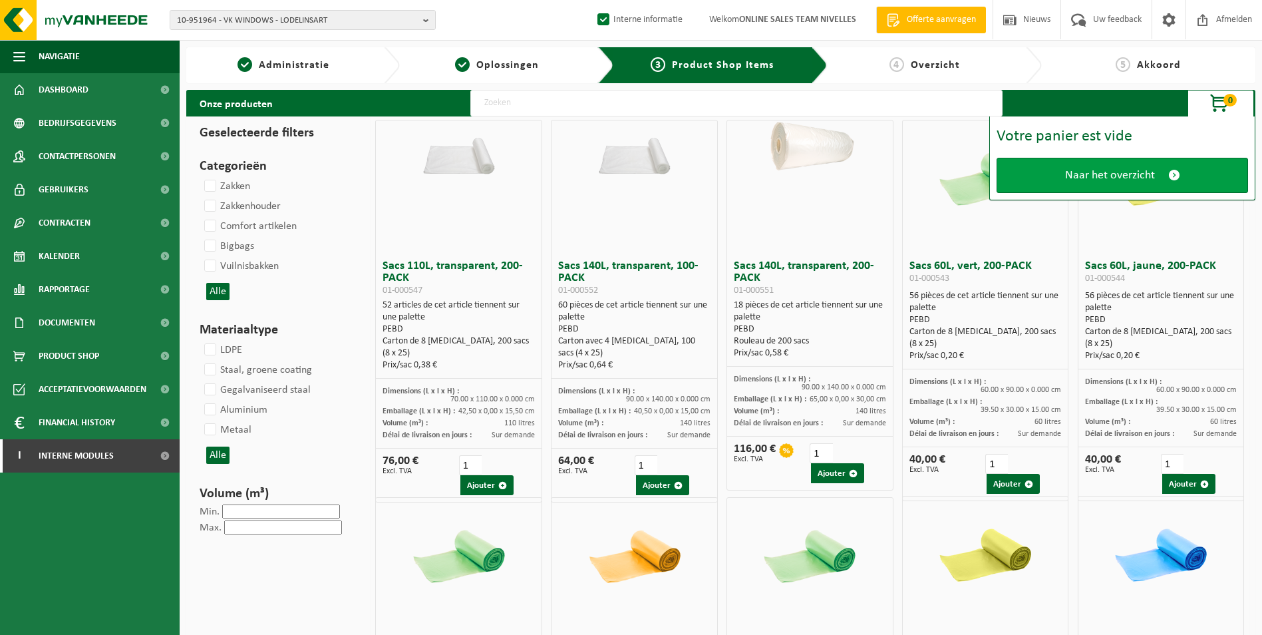
click at [1123, 183] on link "Naar het overzicht" at bounding box center [1123, 175] width 252 height 35
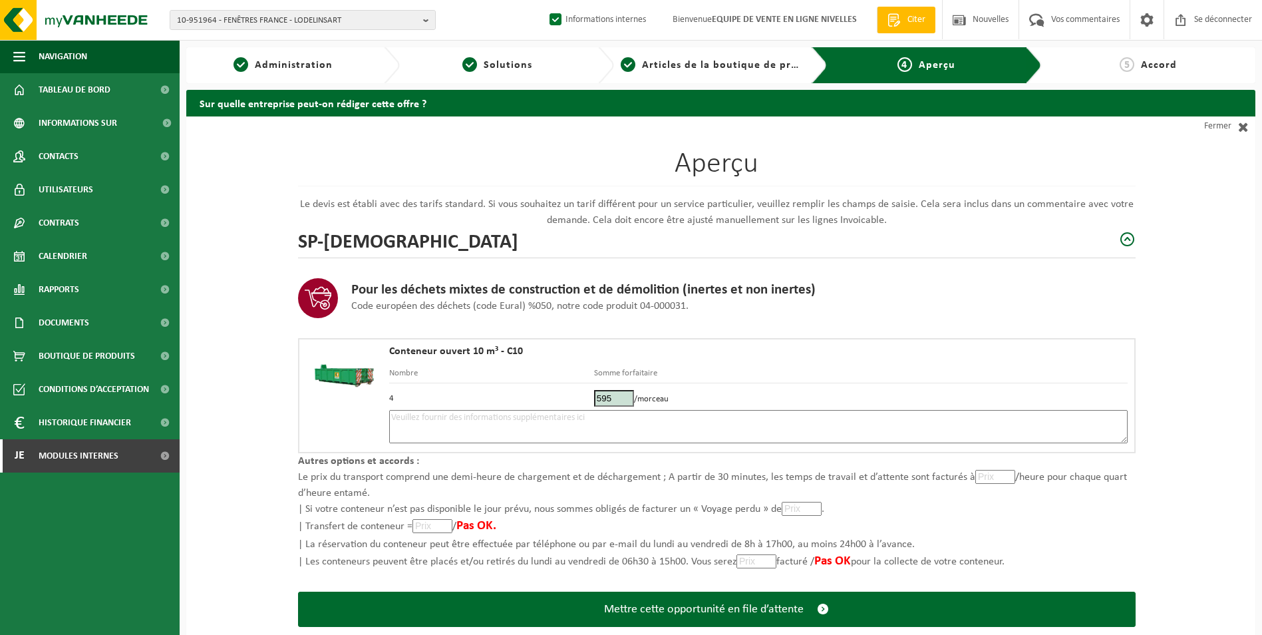
click at [487, 424] on textarea at bounding box center [758, 426] width 739 height 33
type textarea "p"
click at [482, 419] on textarea "Placement 4 containers briques le 10/09." at bounding box center [758, 426] width 739 height 33
click at [580, 416] on textarea "Placement 4 containers 10m3 briques le 10/09." at bounding box center [758, 426] width 739 height 33
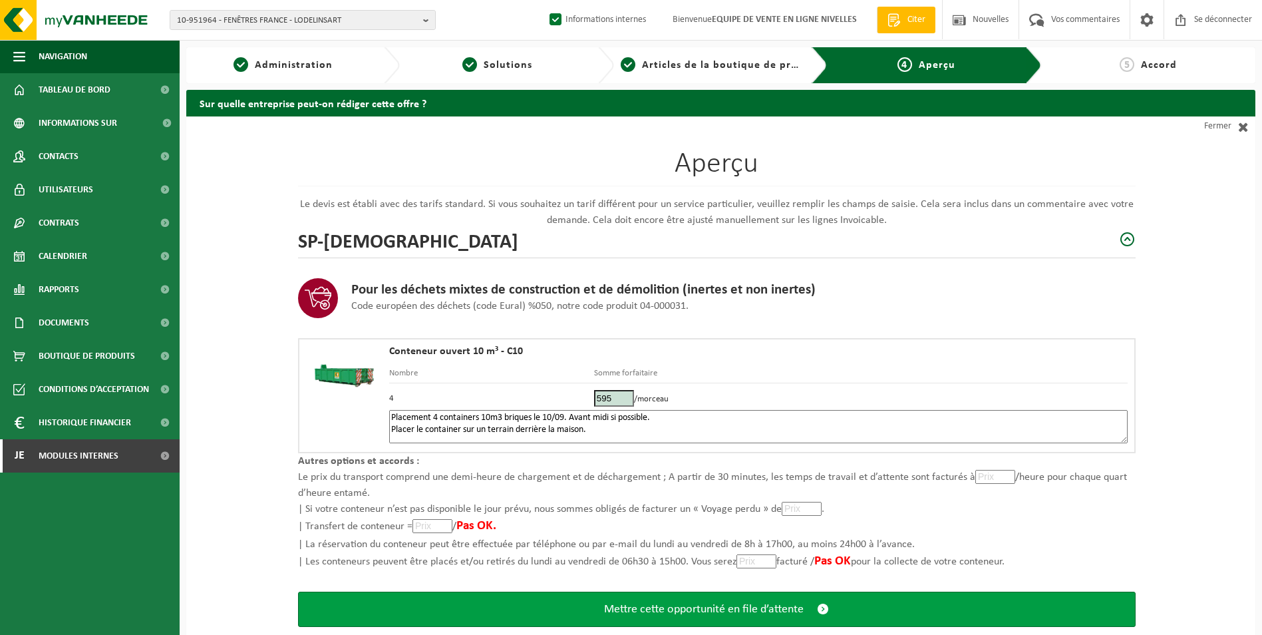
type textarea "Placement 4 containers 10m3 briques le 10/09. Avant midi si possible. Placer le…"
click at [721, 608] on span "Mettre cette opportunité en file d’attente" at bounding box center [704, 609] width 200 height 14
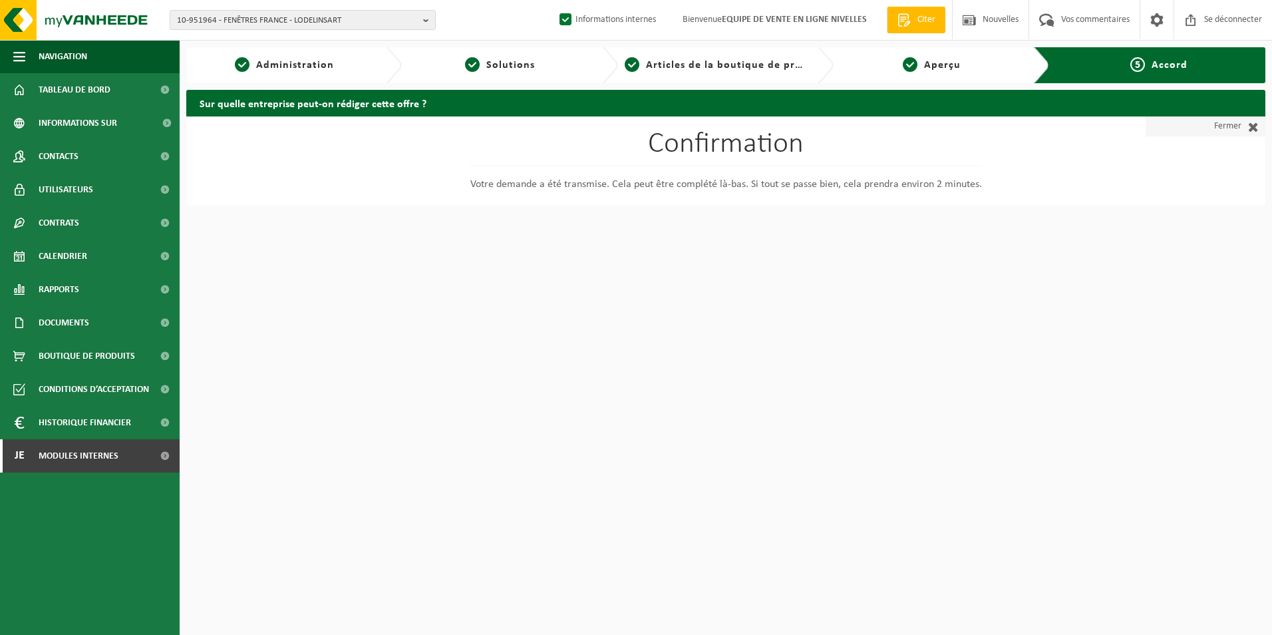
click at [1230, 128] on font "Fermer" at bounding box center [1228, 126] width 27 height 20
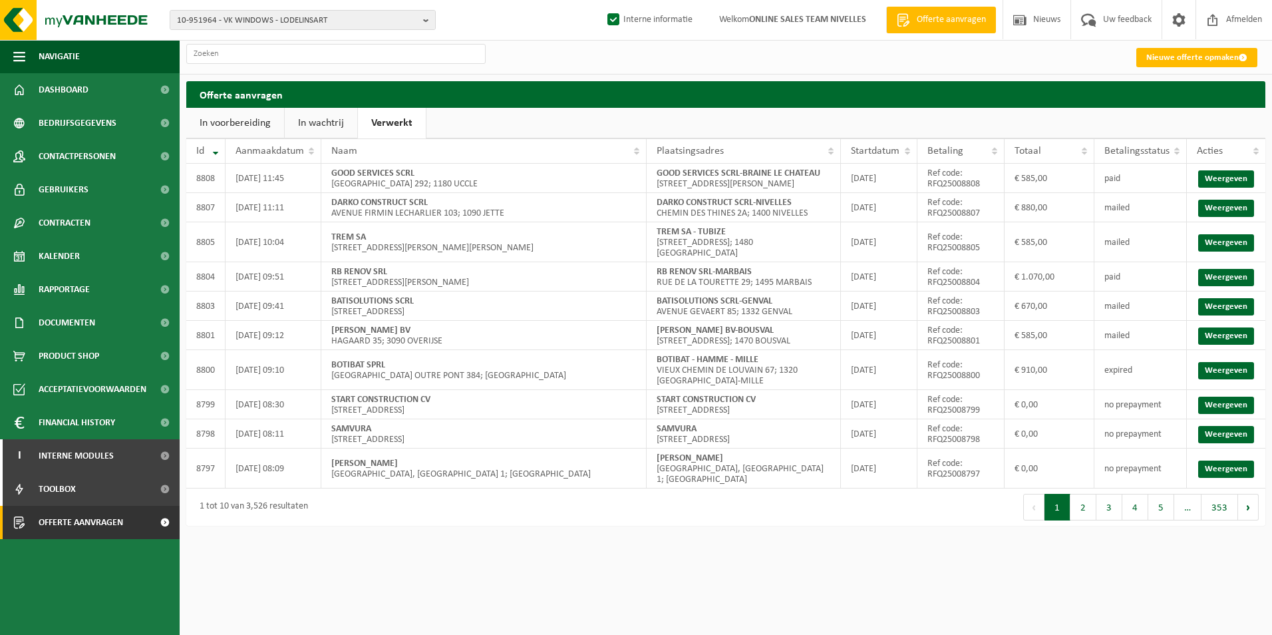
click at [315, 122] on link "In wachtrij" at bounding box center [321, 123] width 73 height 31
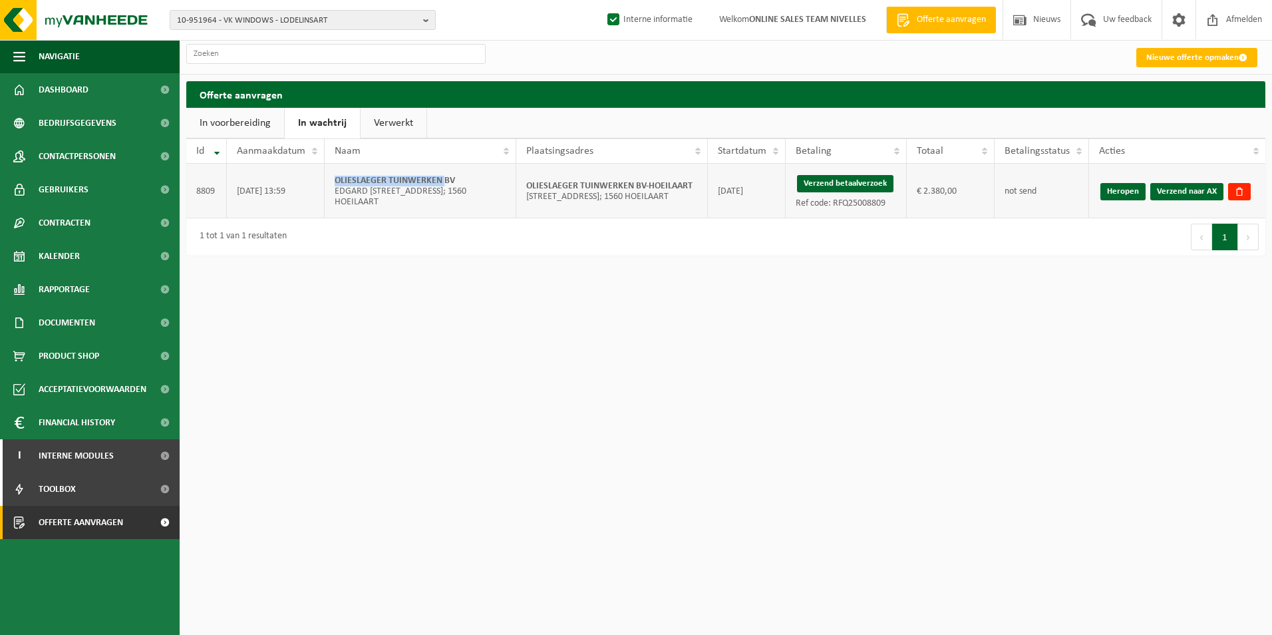
drag, startPoint x: 337, startPoint y: 186, endPoint x: 443, endPoint y: 176, distance: 106.9
click at [443, 176] on td "OLIESLAEGER TUINWERKEN BV EDGARD [STREET_ADDRESS]; 1560 HOEILAART" at bounding box center [421, 191] width 192 height 55
copy strong "OLIESLAEGER TUINWERKEN"
click at [1187, 191] on link "Verzend naar AX" at bounding box center [1187, 191] width 73 height 17
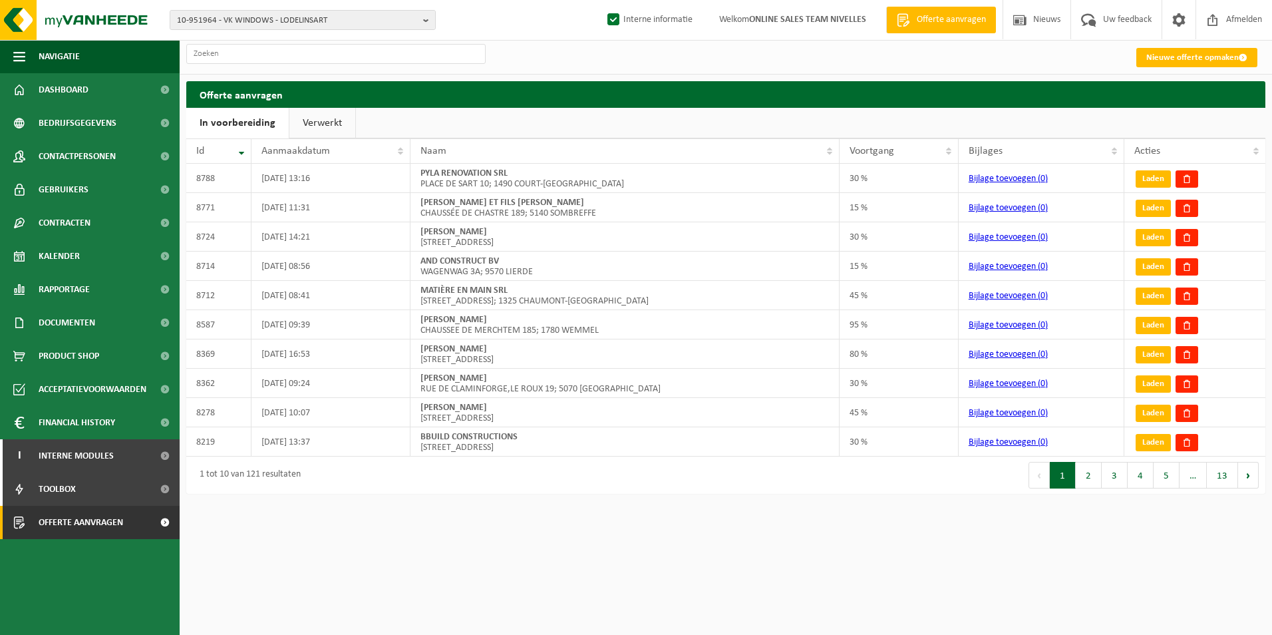
click at [307, 125] on link "Verwerkt" at bounding box center [322, 123] width 66 height 31
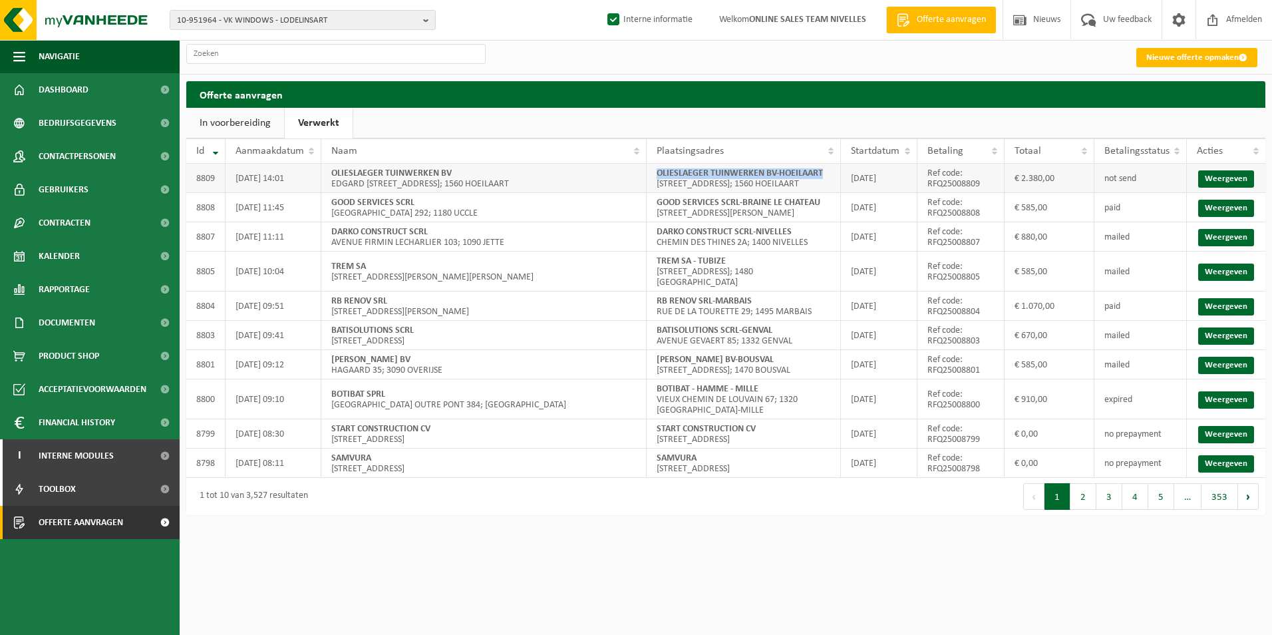
drag, startPoint x: 657, startPoint y: 173, endPoint x: 833, endPoint y: 173, distance: 176.4
click at [833, 173] on td "OLIESLAEGER TUINWERKEN BV-HOEILAART WAVERSTENWEG 144; 1560 HOEILAART" at bounding box center [744, 178] width 194 height 29
copy strong "OLIESLAEGER TUINWERKEN BV-HOEILAART"
click at [1217, 180] on link "Weergeven" at bounding box center [1227, 178] width 56 height 17
click at [58, 526] on span "Offerte aanvragen" at bounding box center [81, 522] width 85 height 33
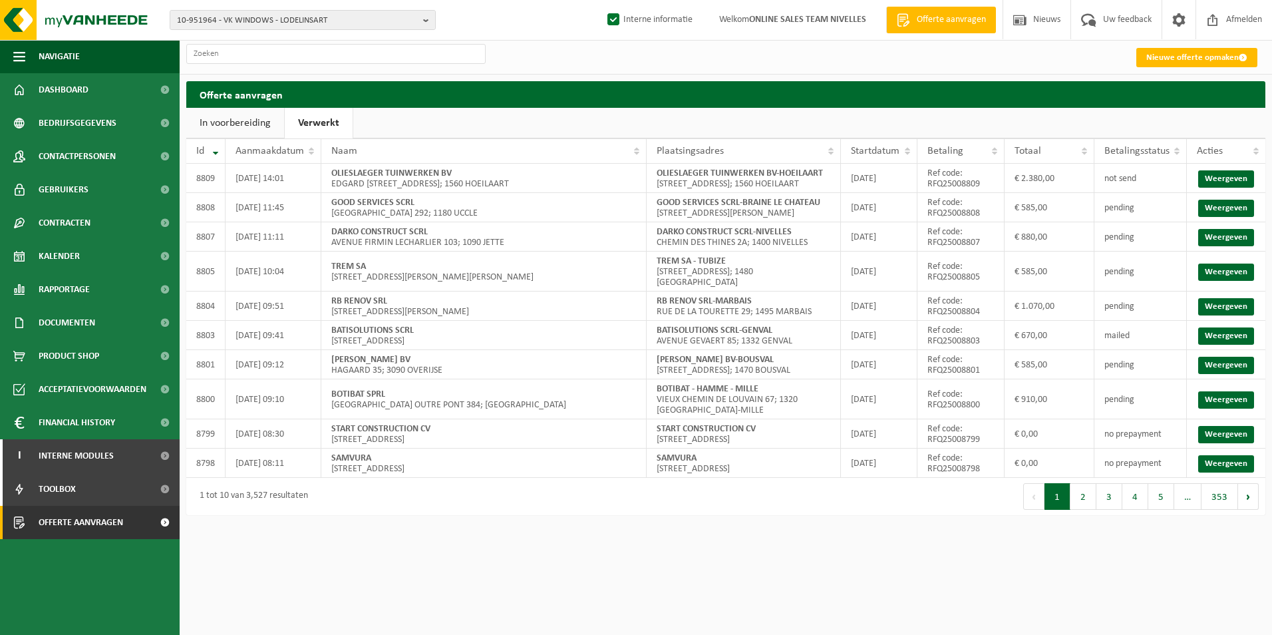
click at [327, 128] on link "Verwerkt" at bounding box center [319, 123] width 68 height 31
